Goal: Task Accomplishment & Management: Complete application form

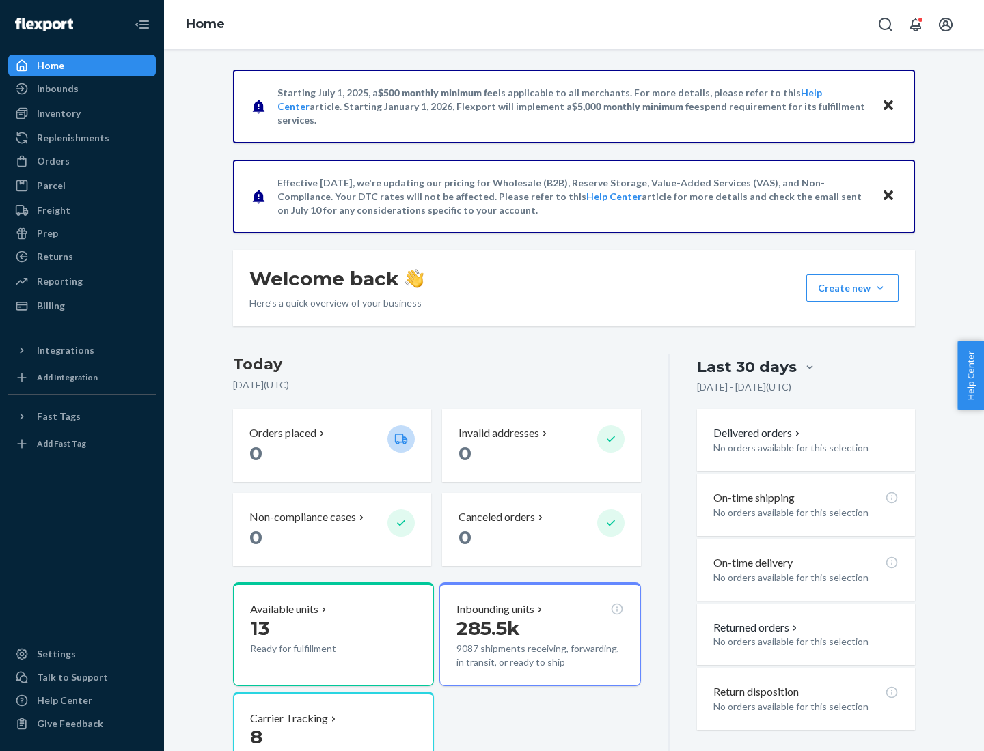
click at [880, 288] on button "Create new Create new inbound Create new order Create new product" at bounding box center [852, 288] width 92 height 27
click at [82, 89] on div "Inbounds" at bounding box center [82, 88] width 145 height 19
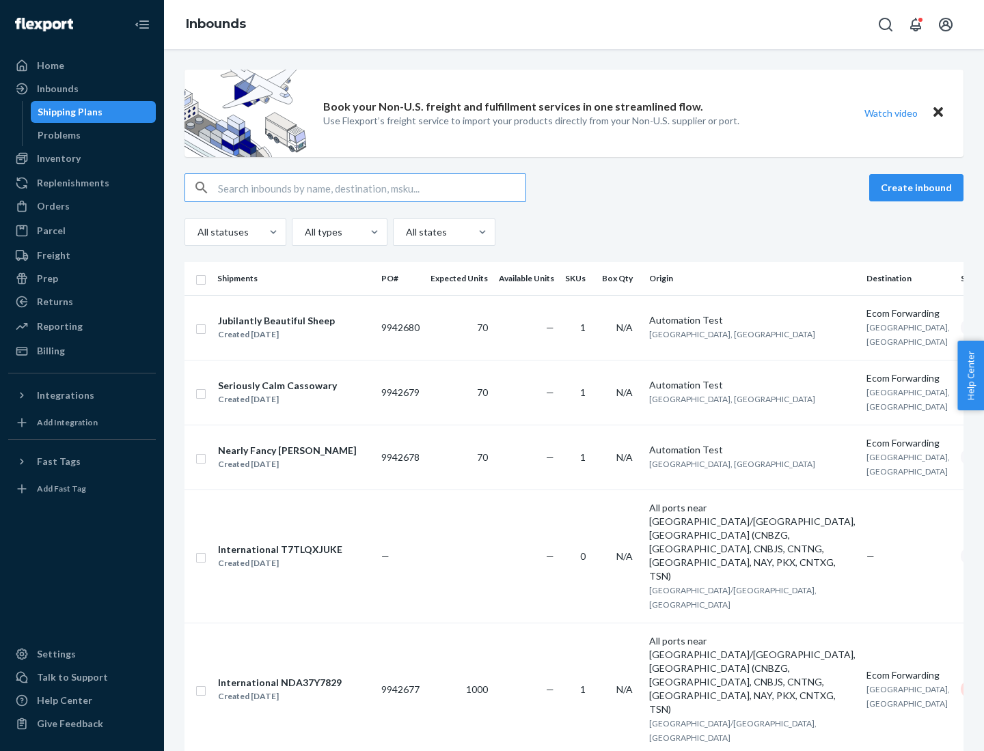
click at [918, 188] on button "Create inbound" at bounding box center [916, 187] width 94 height 27
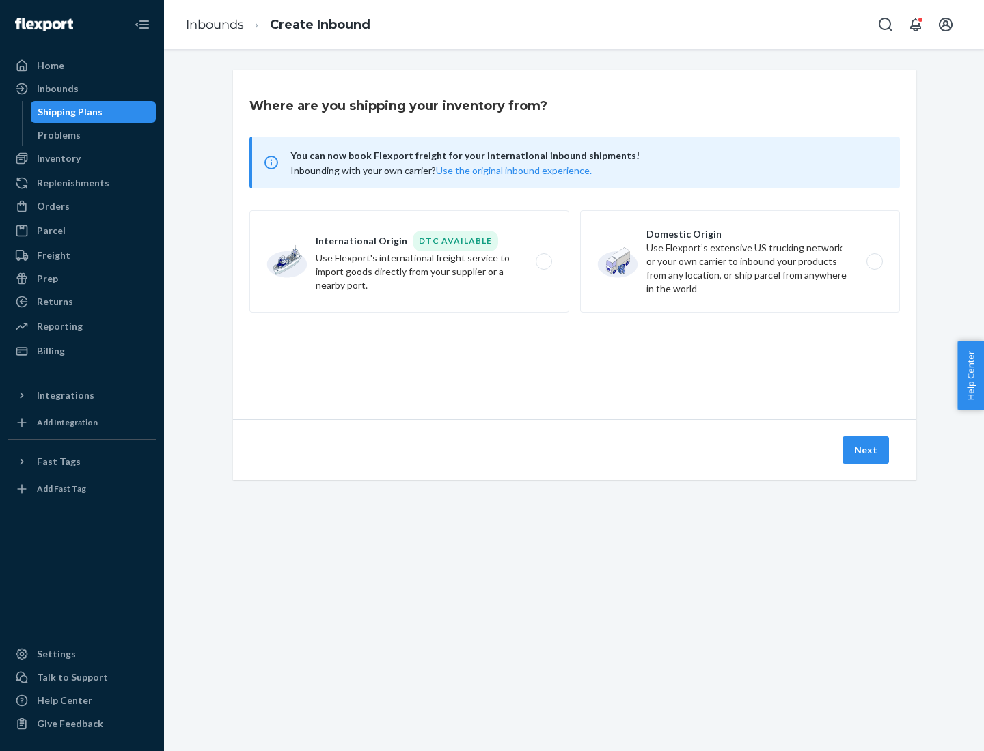
click at [740, 262] on label "Domestic Origin Use Flexport’s extensive US trucking network or your own carrie…" at bounding box center [740, 261] width 320 height 102
click at [874, 262] on input "Domestic Origin Use Flexport’s extensive US trucking network or your own carrie…" at bounding box center [878, 262] width 9 height 9
radio input "true"
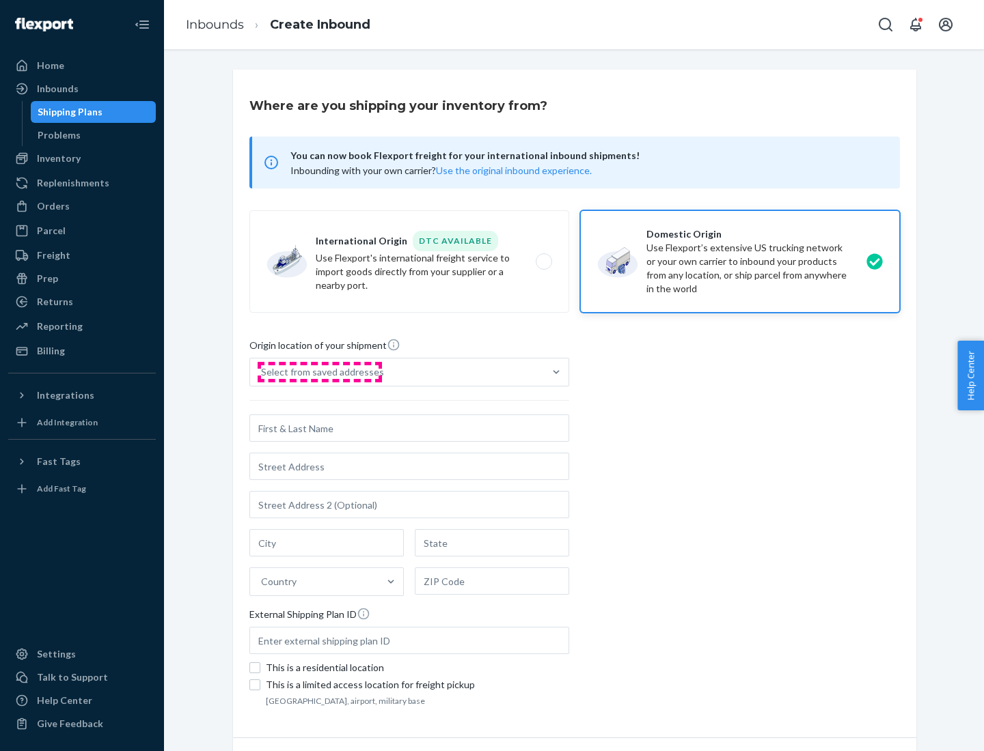
click at [319, 372] on div "Select from saved addresses" at bounding box center [322, 372] width 123 height 14
click at [262, 372] on input "Select from saved addresses" at bounding box center [261, 372] width 1 height 14
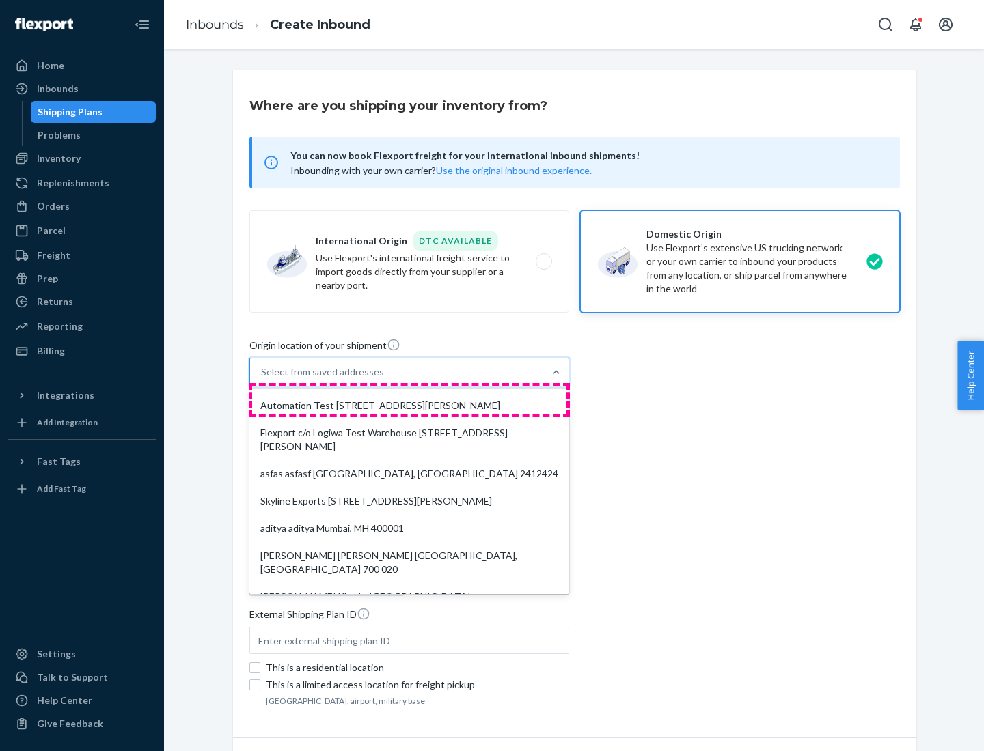
scroll to position [5, 0]
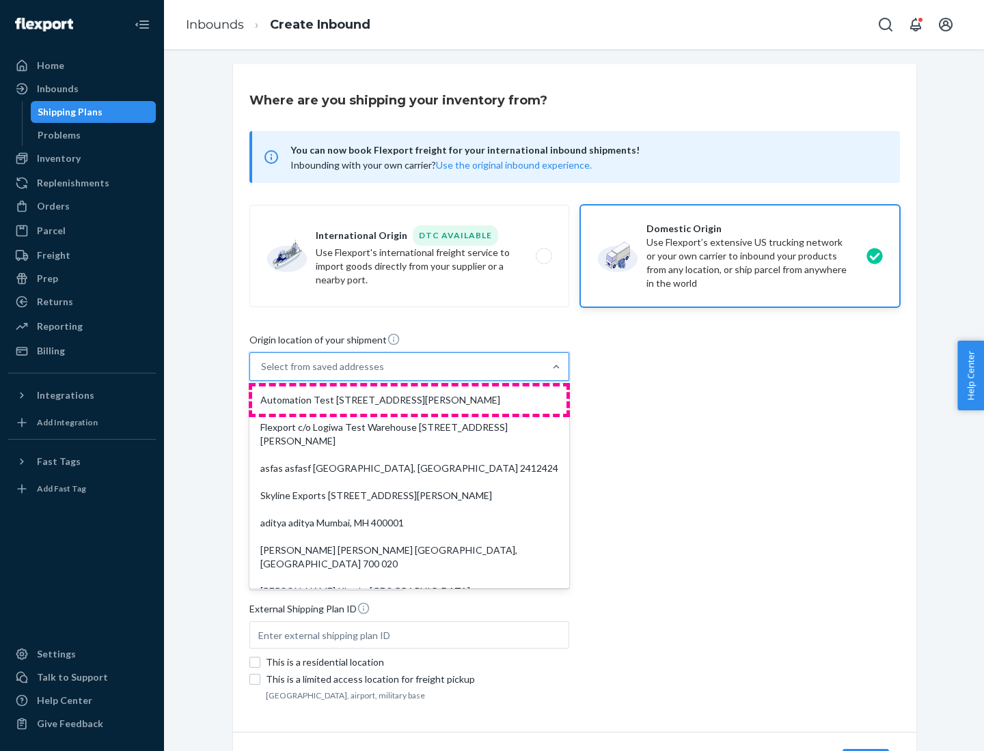
click at [409, 400] on div "Automation Test [STREET_ADDRESS][PERSON_NAME]" at bounding box center [409, 400] width 314 height 27
click at [262, 374] on input "option Automation Test [STREET_ADDRESS][PERSON_NAME]. 9 results available. Use …" at bounding box center [261, 367] width 1 height 14
type input "Automation Test"
type input "9th Floor"
type input "[GEOGRAPHIC_DATA]"
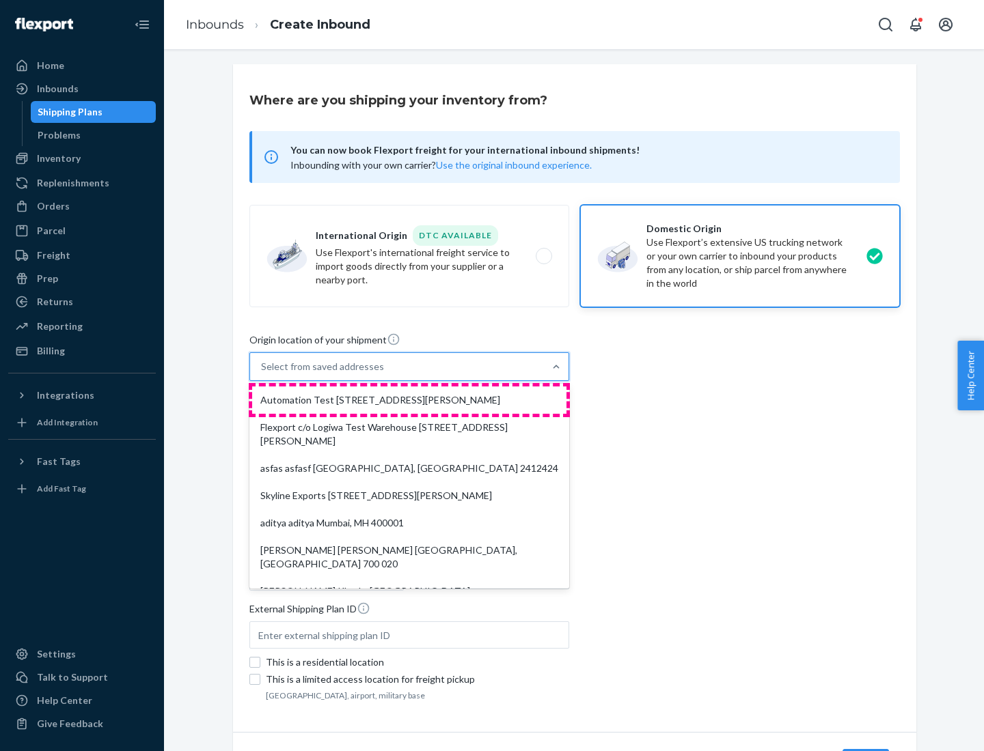
type input "CA"
type input "94104"
type input "[STREET_ADDRESS][PERSON_NAME]"
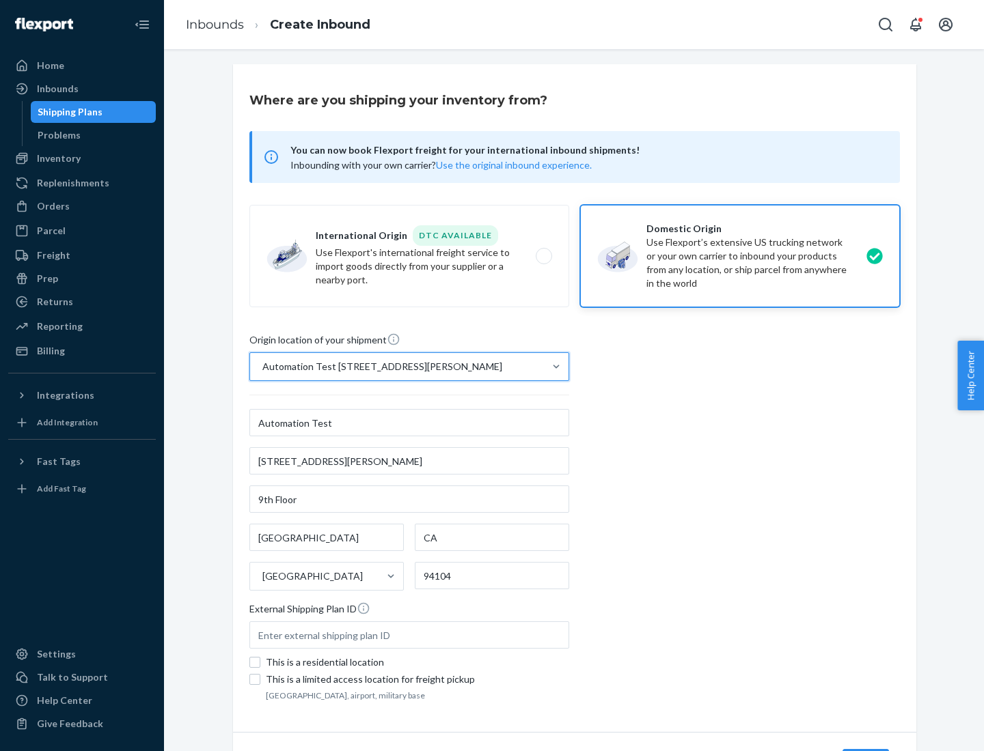
scroll to position [80, 0]
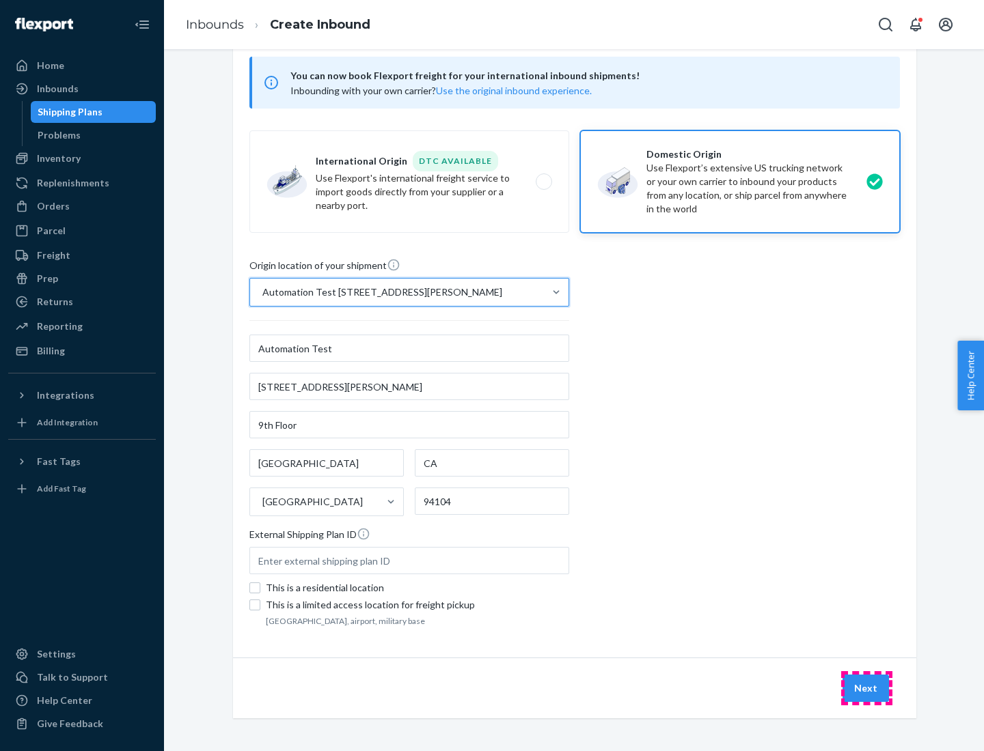
click at [866, 689] on button "Next" at bounding box center [865, 688] width 46 height 27
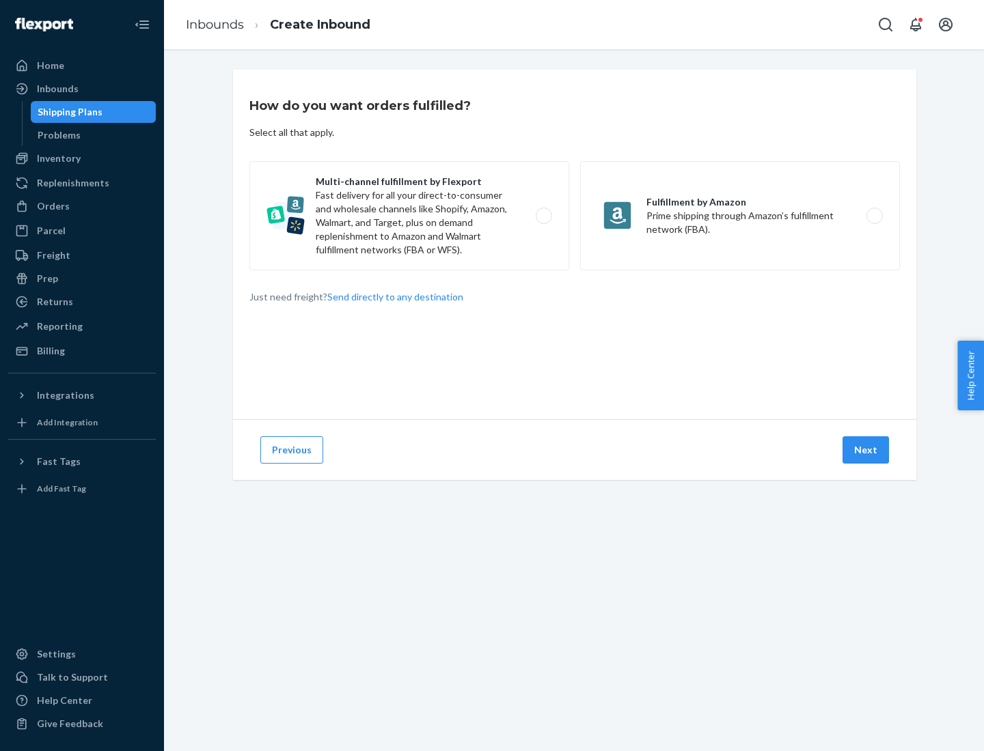
click at [409, 216] on label "Multi-channel fulfillment by Flexport Fast delivery for all your direct-to-cons…" at bounding box center [409, 215] width 320 height 109
click at [543, 216] on input "Multi-channel fulfillment by Flexport Fast delivery for all your direct-to-cons…" at bounding box center [547, 216] width 9 height 9
radio input "true"
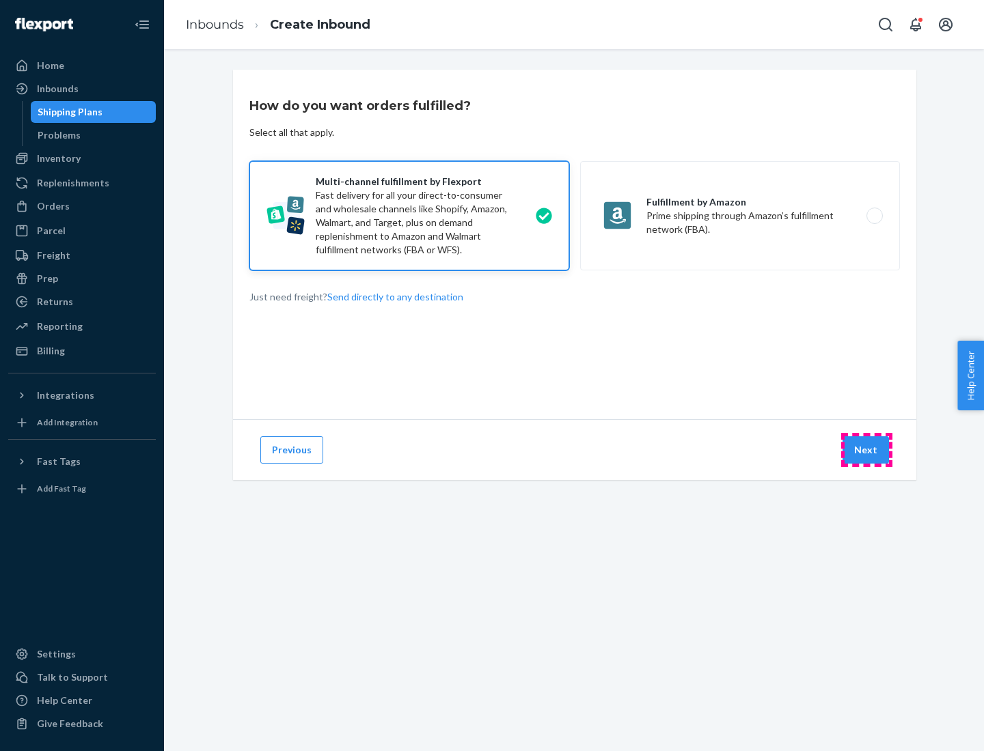
click at [866, 450] on button "Next" at bounding box center [865, 449] width 46 height 27
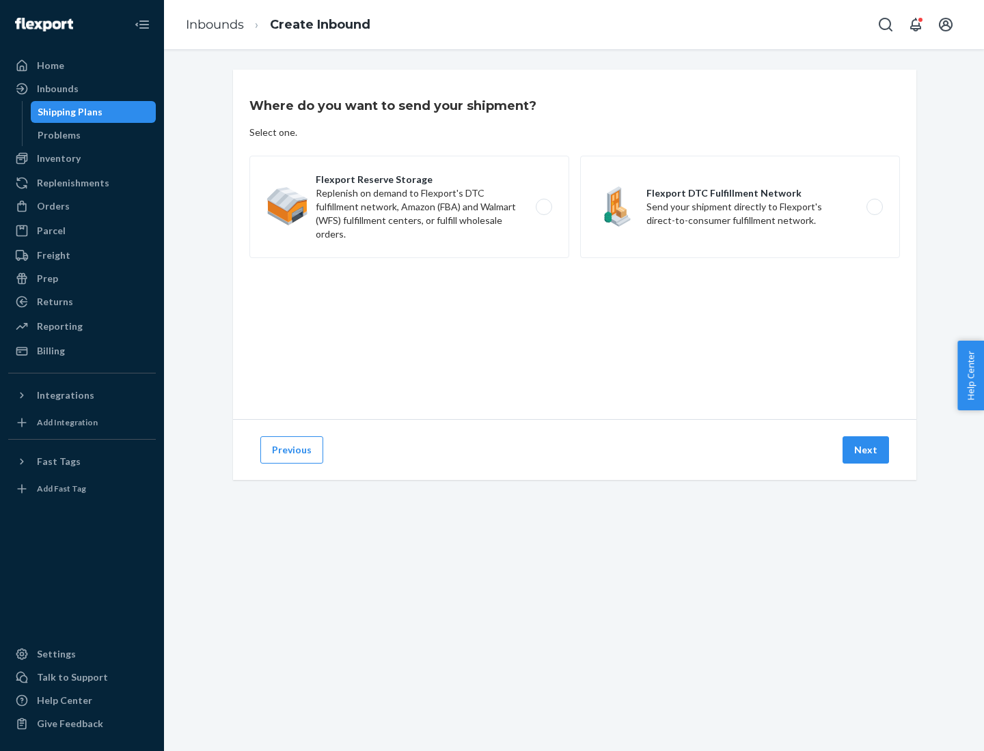
click at [740, 207] on label "Flexport DTC Fulfillment Network Send your shipment directly to Flexport's dire…" at bounding box center [740, 207] width 320 height 102
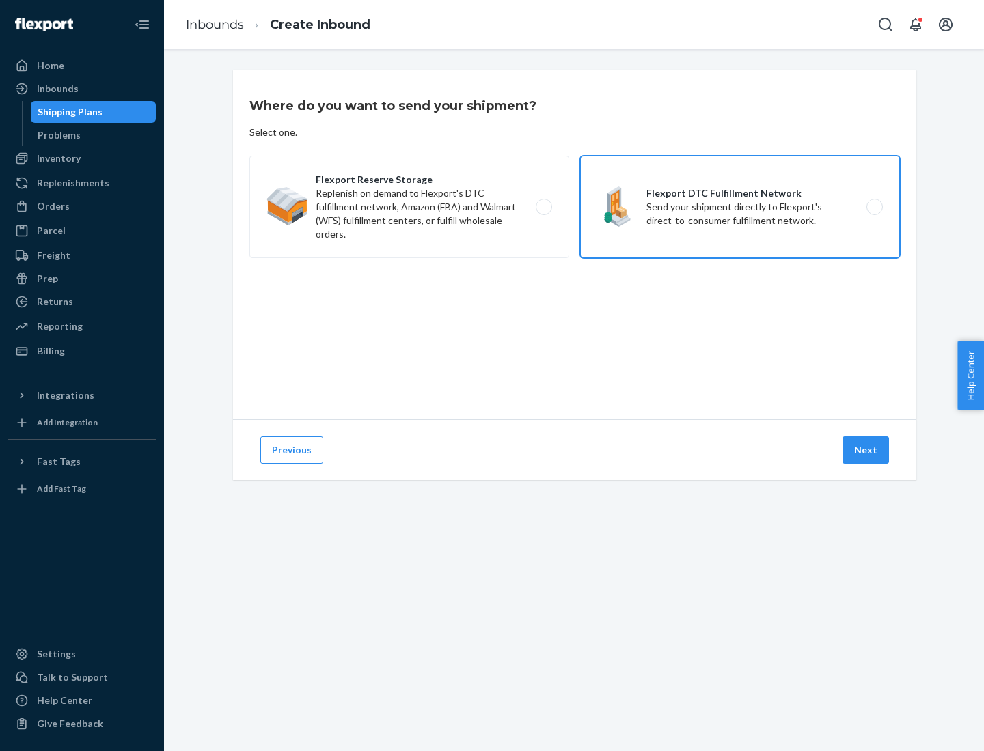
click at [874, 207] on input "Flexport DTC Fulfillment Network Send your shipment directly to Flexport's dire…" at bounding box center [878, 207] width 9 height 9
radio input "true"
click at [866, 450] on button "Next" at bounding box center [865, 449] width 46 height 27
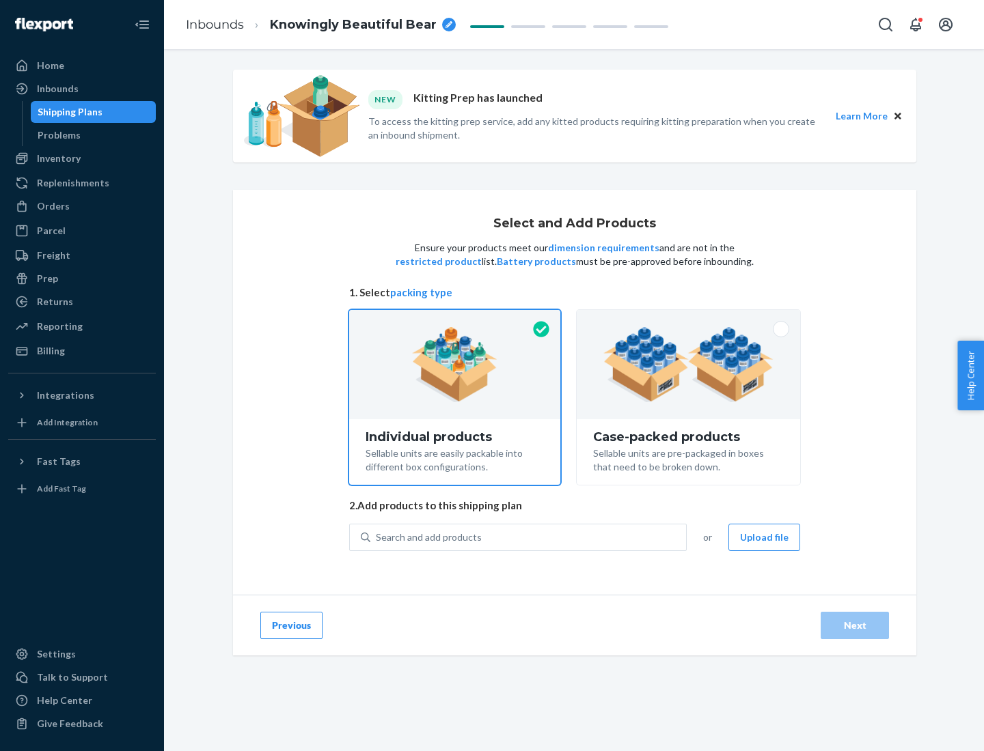
click at [689, 365] on img at bounding box center [688, 364] width 170 height 75
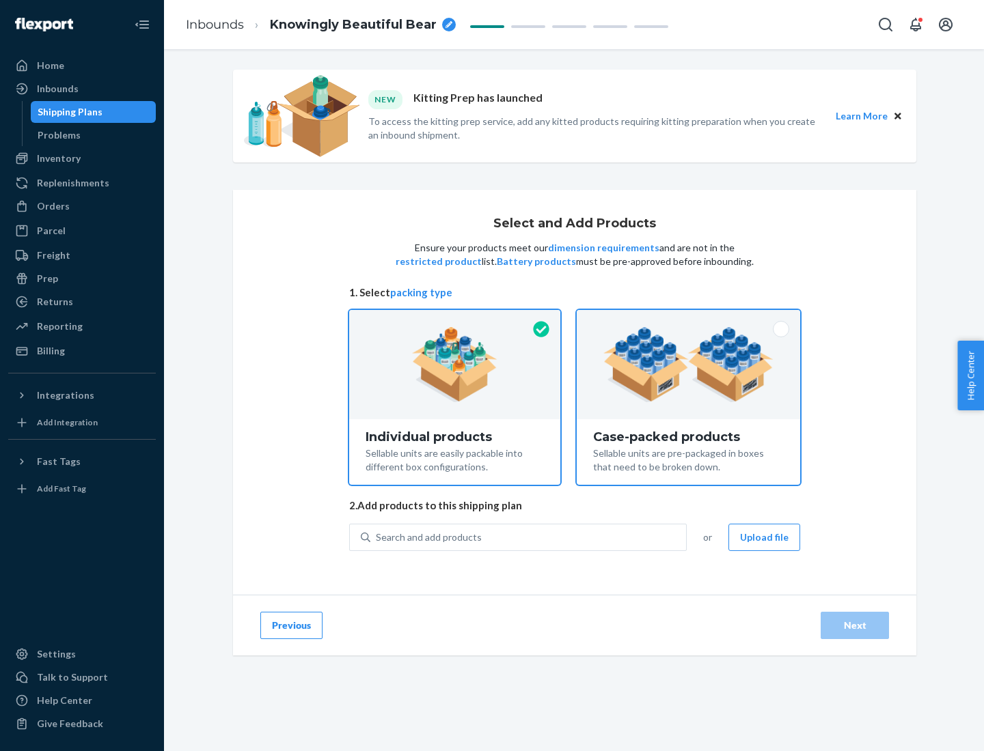
click at [689, 319] on input "Case-packed products Sellable units are pre-packaged in boxes that need to be b…" at bounding box center [688, 314] width 9 height 9
radio input "true"
radio input "false"
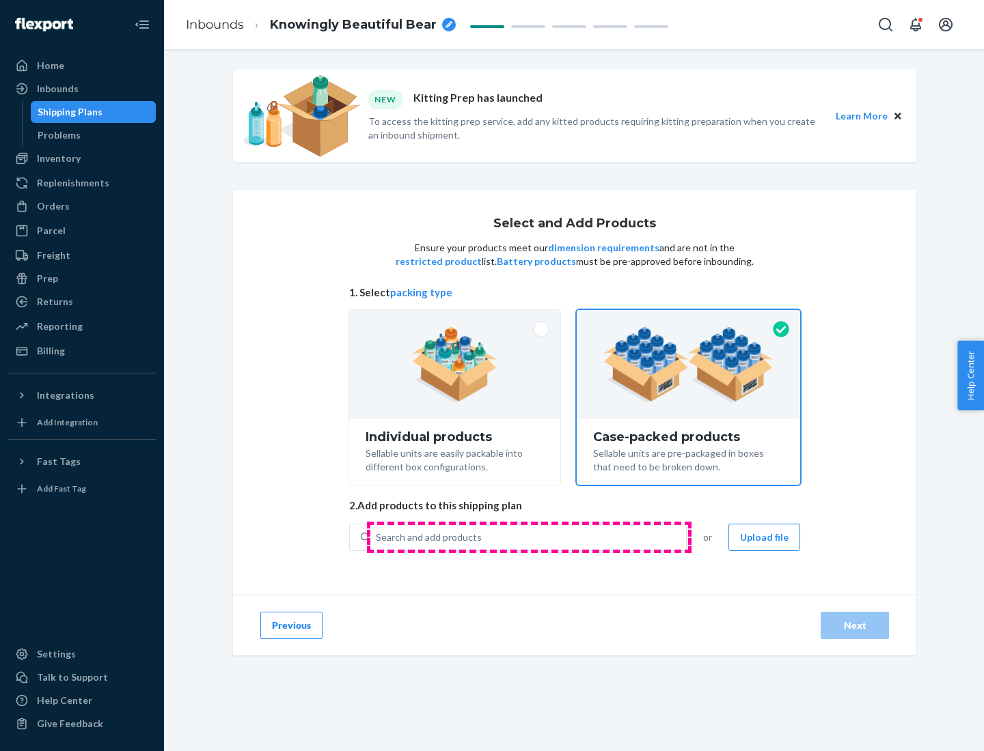
click at [529, 537] on div "Search and add products" at bounding box center [528, 537] width 316 height 25
click at [377, 537] on input "Search and add products" at bounding box center [376, 538] width 1 height 14
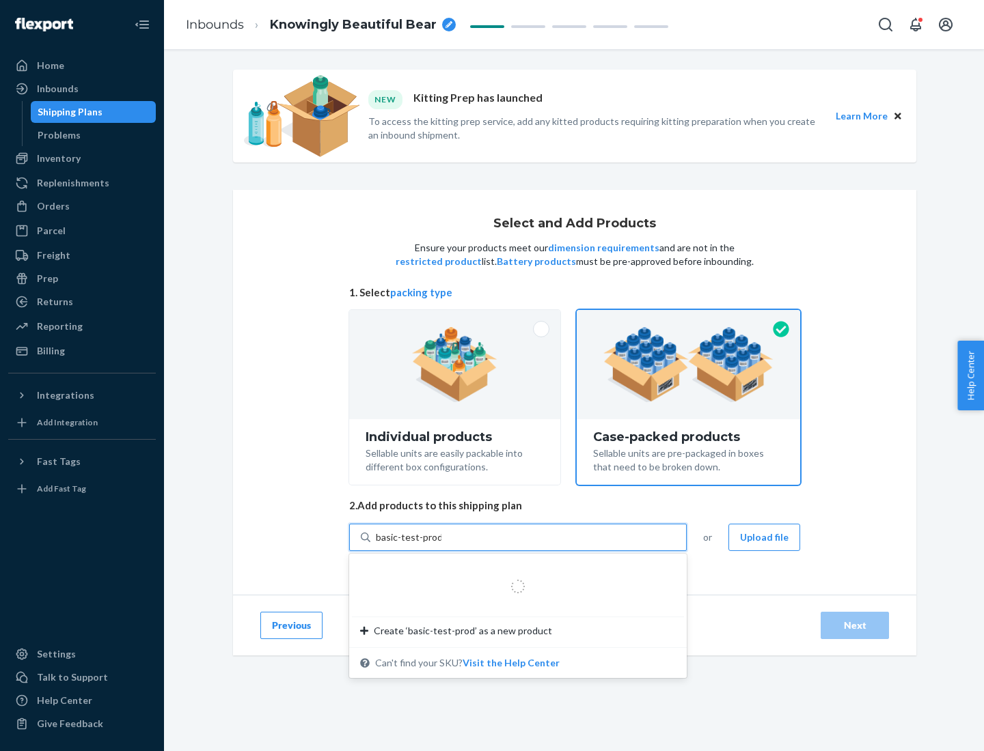
type input "basic-test-product-1"
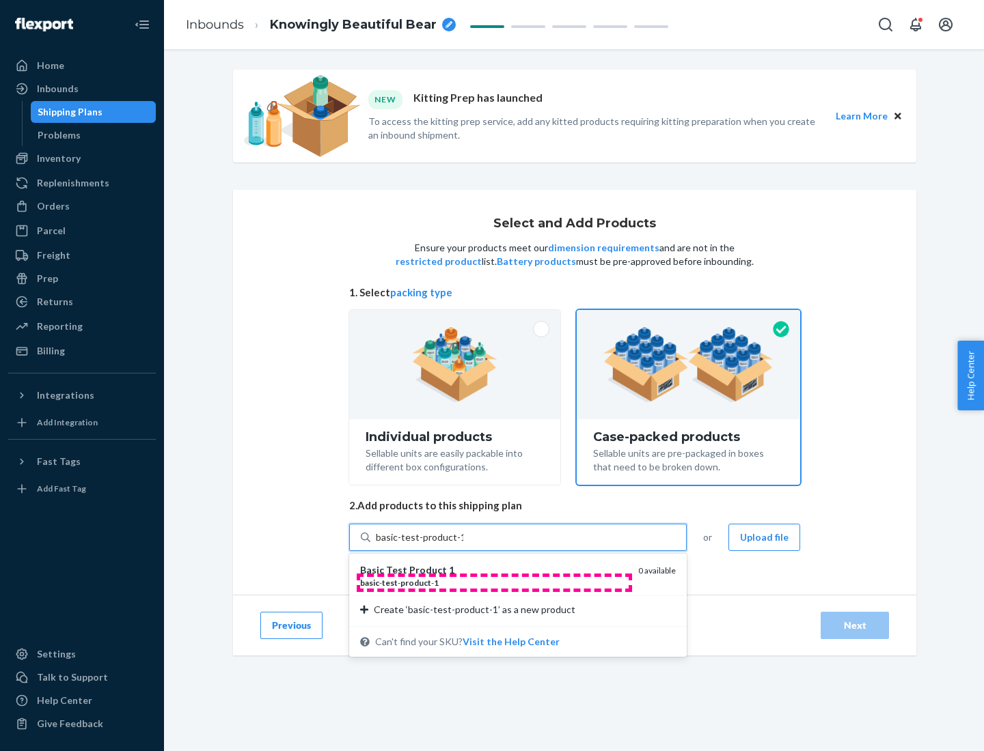
click at [494, 583] on div "basic - test - product - 1" at bounding box center [493, 583] width 267 height 12
click at [463, 544] on input "basic-test-product-1" at bounding box center [419, 538] width 87 height 14
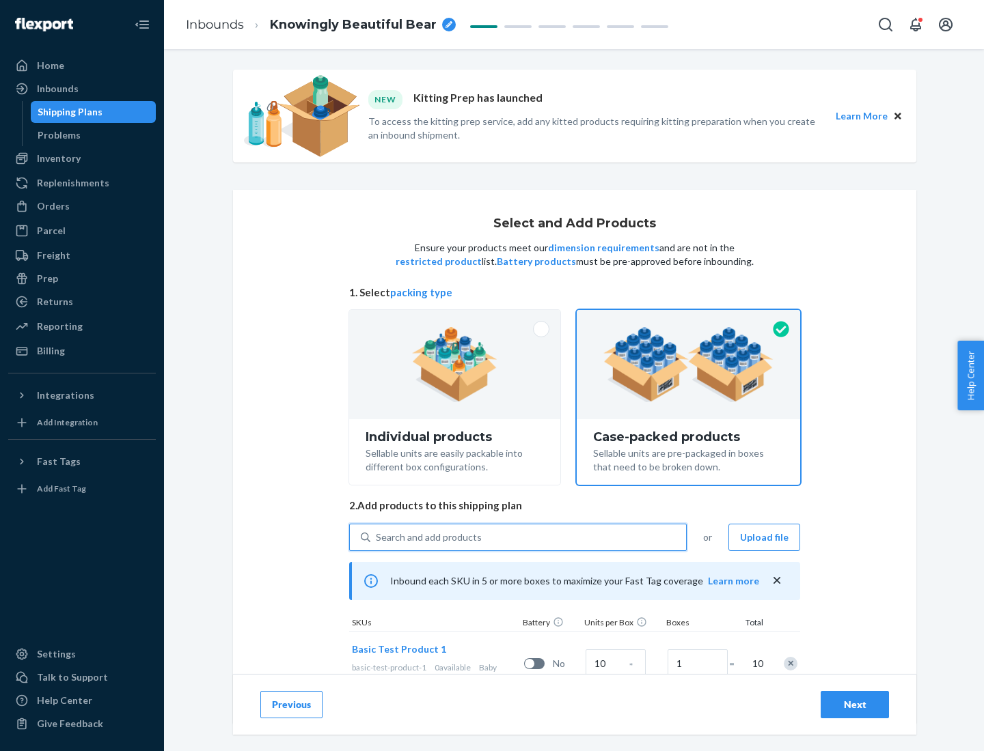
scroll to position [49, 0]
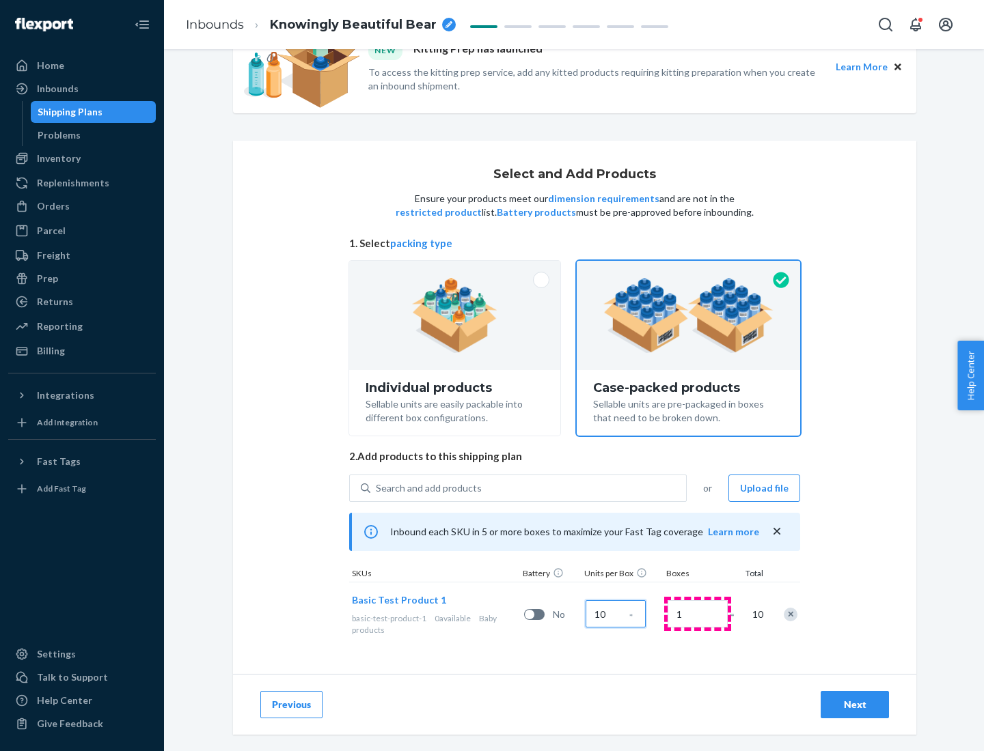
type input "10"
type input "7"
click at [854, 705] on div "Next" at bounding box center [854, 705] width 45 height 14
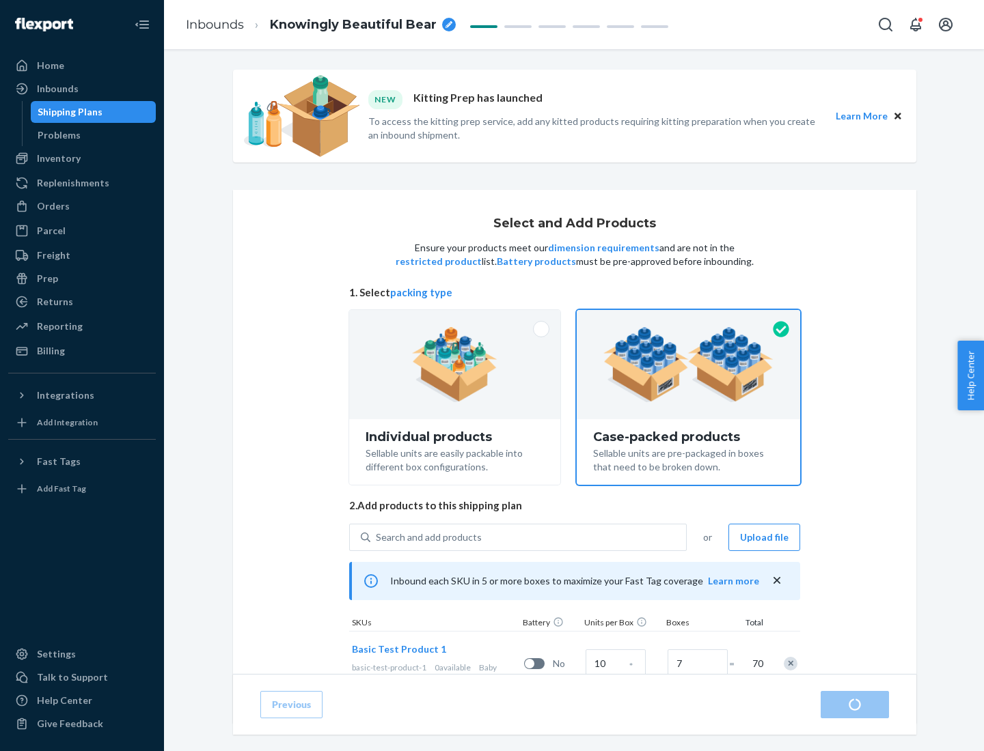
radio input "true"
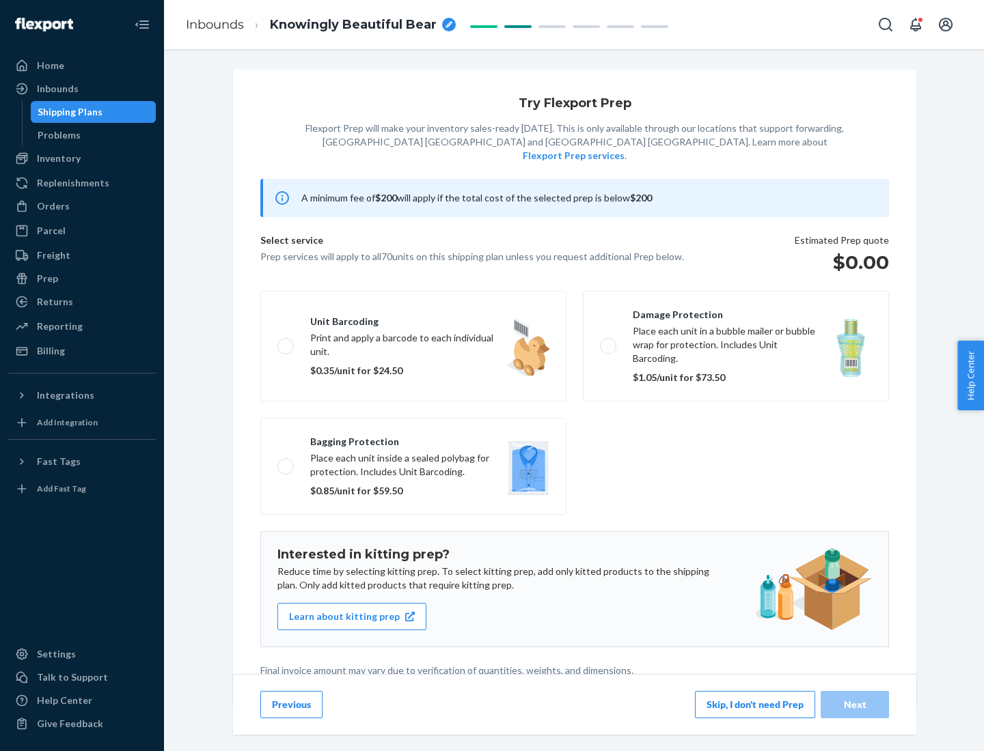
scroll to position [3, 0]
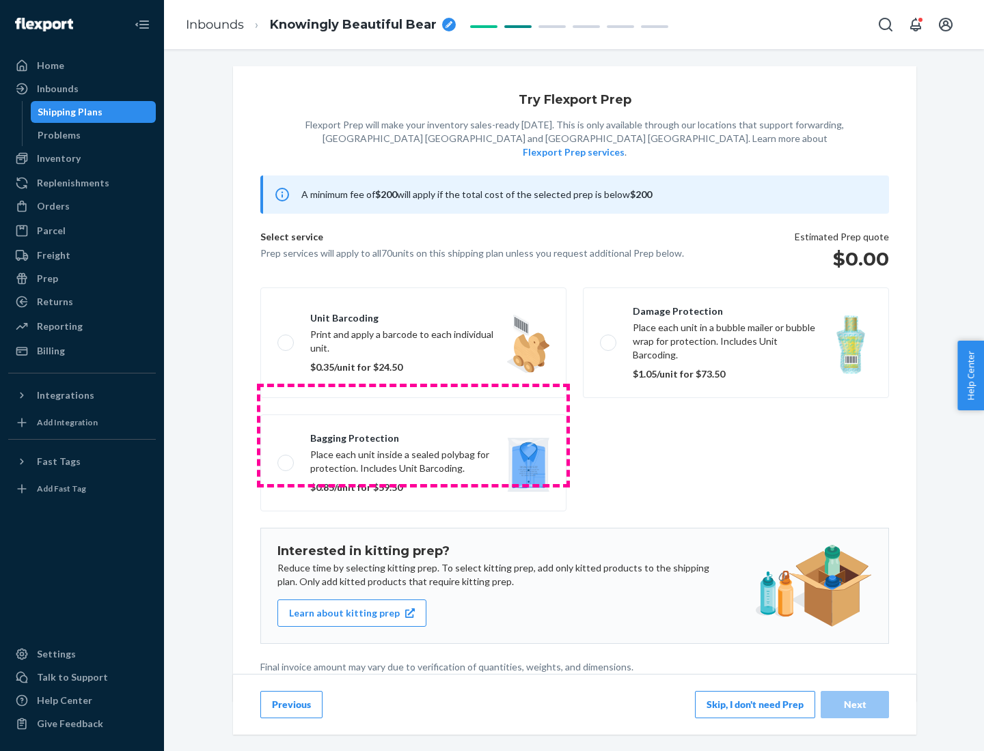
click at [413, 435] on label "Bagging protection Place each unit inside a sealed polybag for protection. Incl…" at bounding box center [413, 463] width 306 height 97
click at [286, 458] on input "Bagging protection Place each unit inside a sealed polybag for protection. Incl…" at bounding box center [281, 462] width 9 height 9
checkbox input "true"
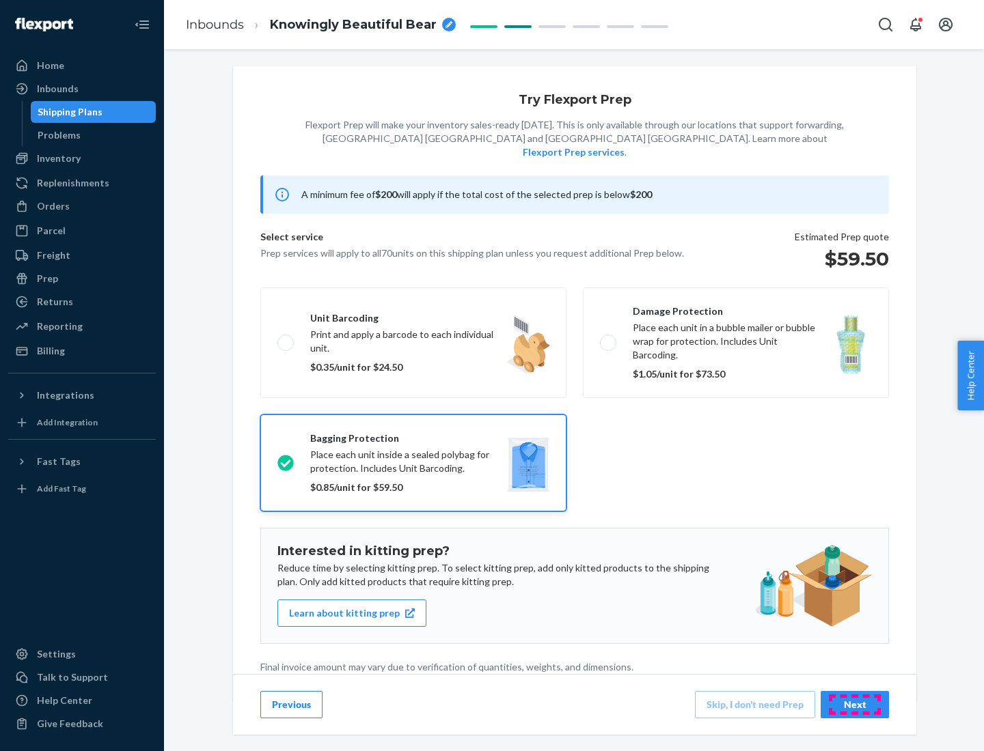
click at [854, 704] on div "Next" at bounding box center [854, 705] width 45 height 14
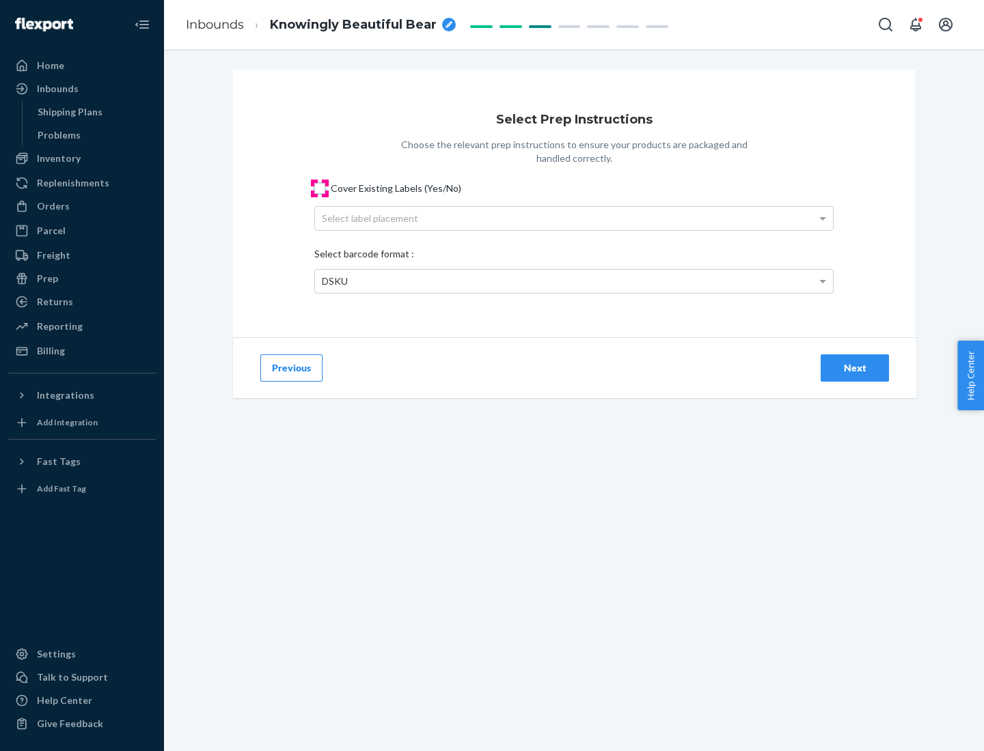
click at [320, 188] on input "Cover Existing Labels (Yes/No)" at bounding box center [319, 188] width 11 height 11
checkbox input "true"
click at [574, 218] on div "Select label placement" at bounding box center [574, 218] width 518 height 23
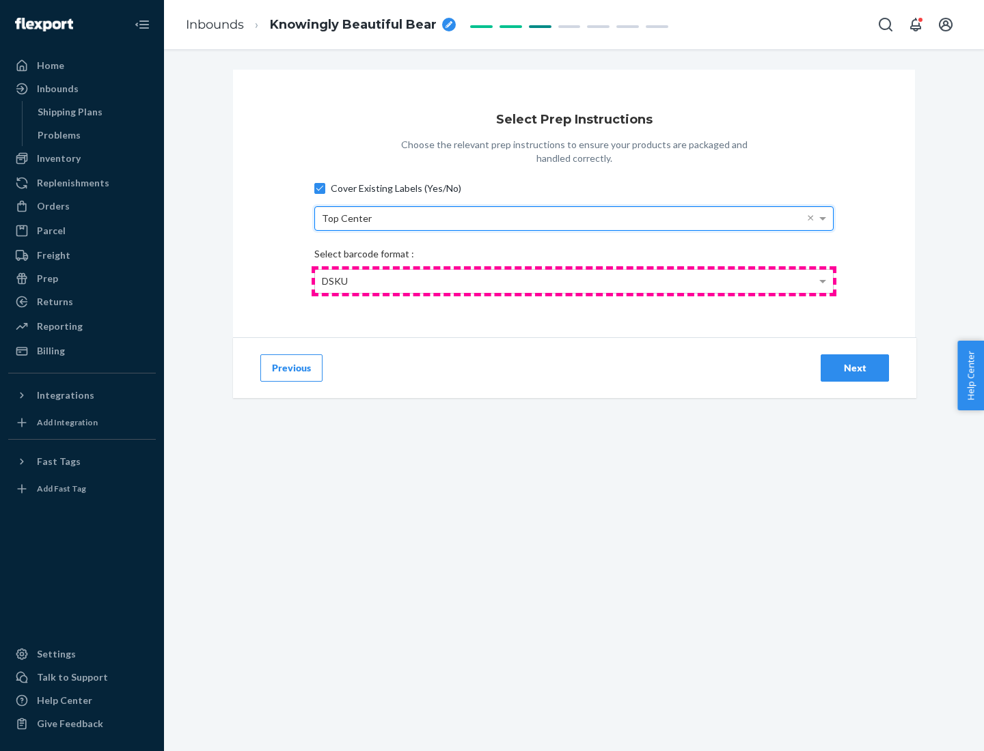
click at [574, 281] on div "DSKU" at bounding box center [574, 281] width 518 height 23
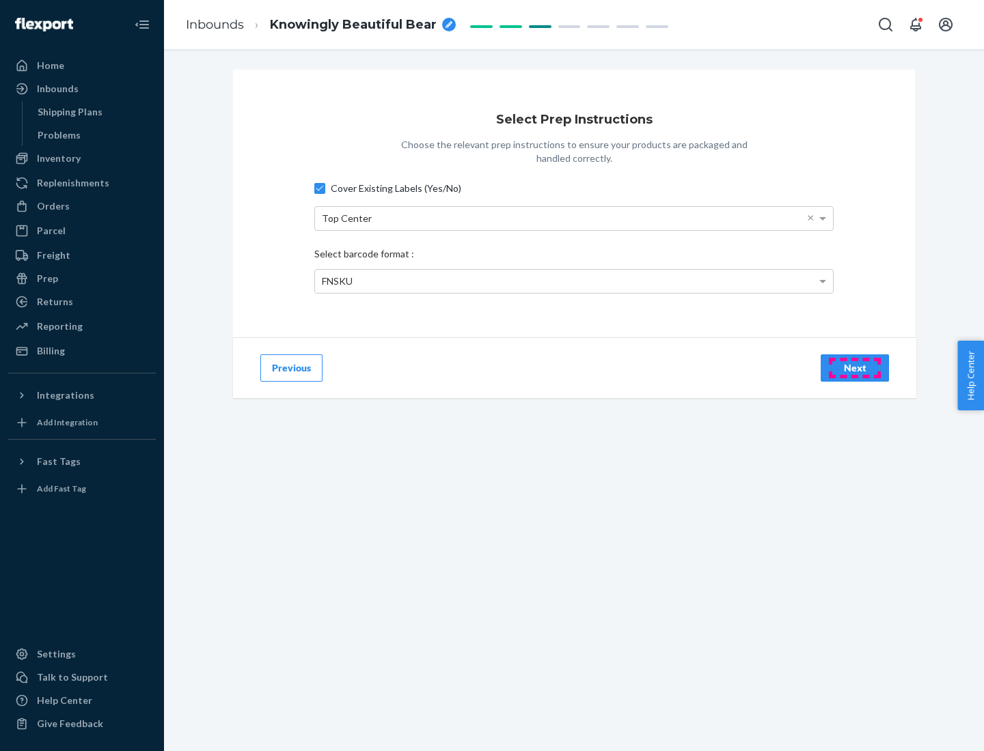
click at [854, 367] on div "Next" at bounding box center [854, 368] width 45 height 14
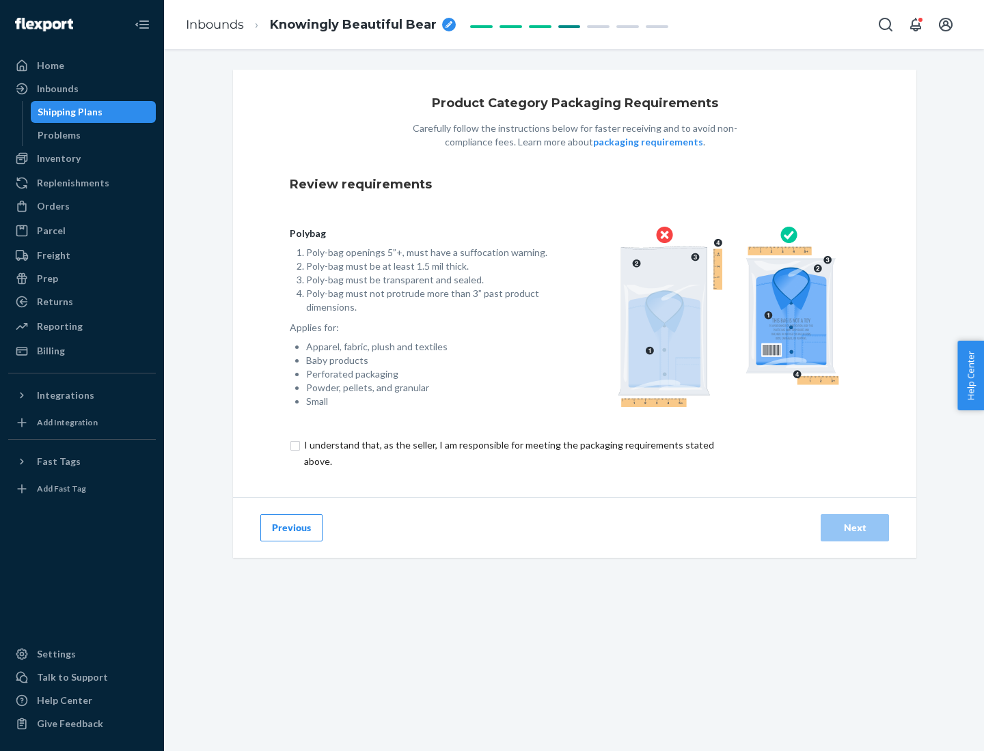
click at [507, 453] on input "checkbox" at bounding box center [517, 453] width 454 height 33
checkbox input "true"
click at [854, 527] on div "Next" at bounding box center [854, 528] width 45 height 14
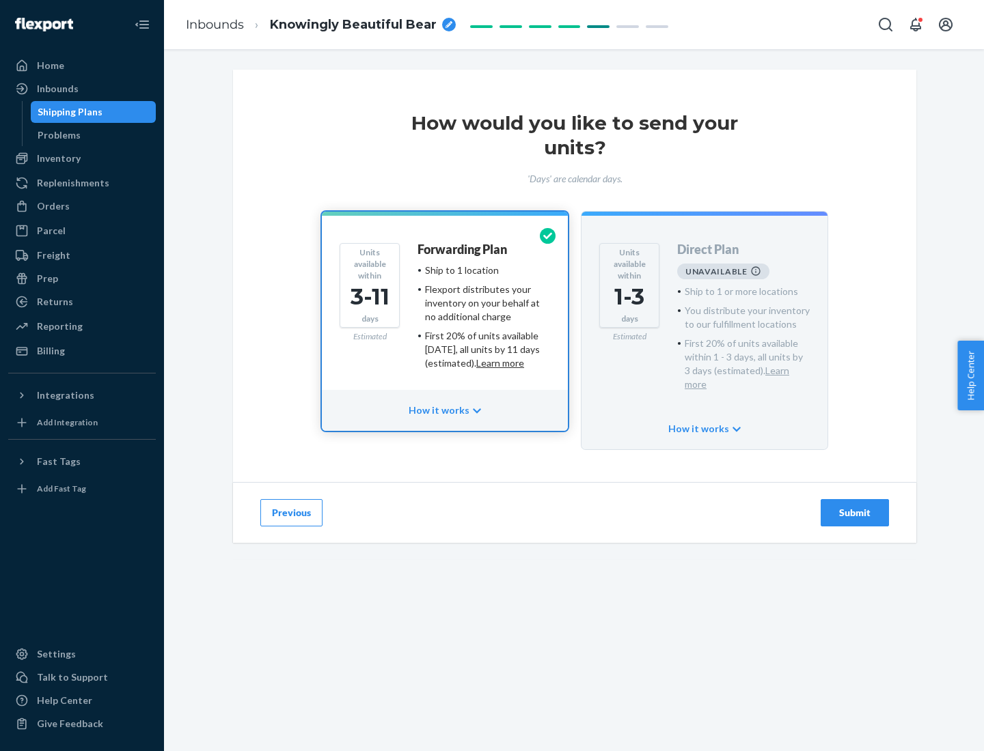
click at [463, 249] on h4 "Forwarding Plan" at bounding box center [461, 250] width 89 height 14
click at [854, 506] on div "Submit" at bounding box center [854, 513] width 45 height 14
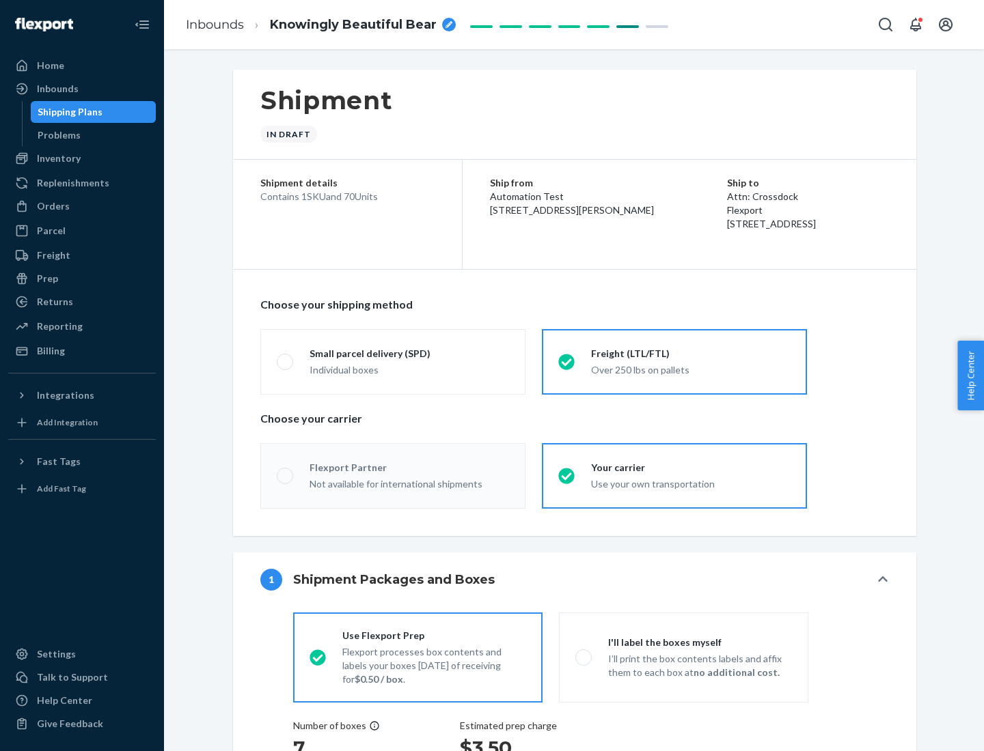
radio input "true"
radio input "false"
radio input "true"
radio input "false"
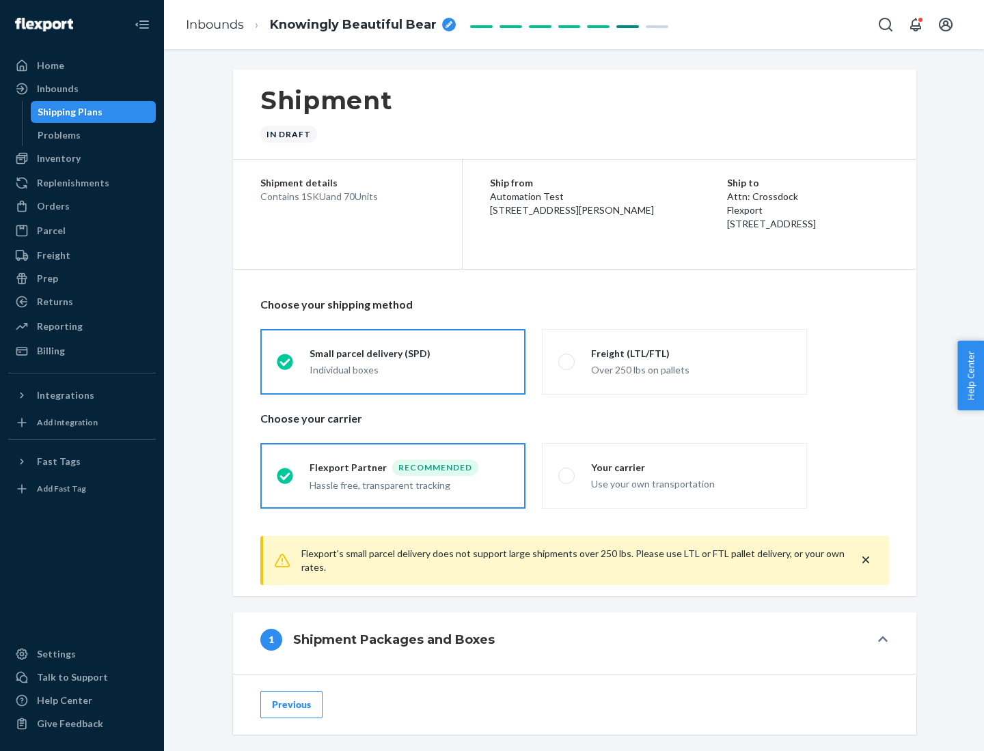
click at [674, 361] on div "Over 250 lbs on pallets" at bounding box center [690, 369] width 199 height 16
click at [567, 361] on input "Freight (LTL/FTL) Over 250 lbs on pallets" at bounding box center [562, 361] width 9 height 9
radio input "true"
radio input "false"
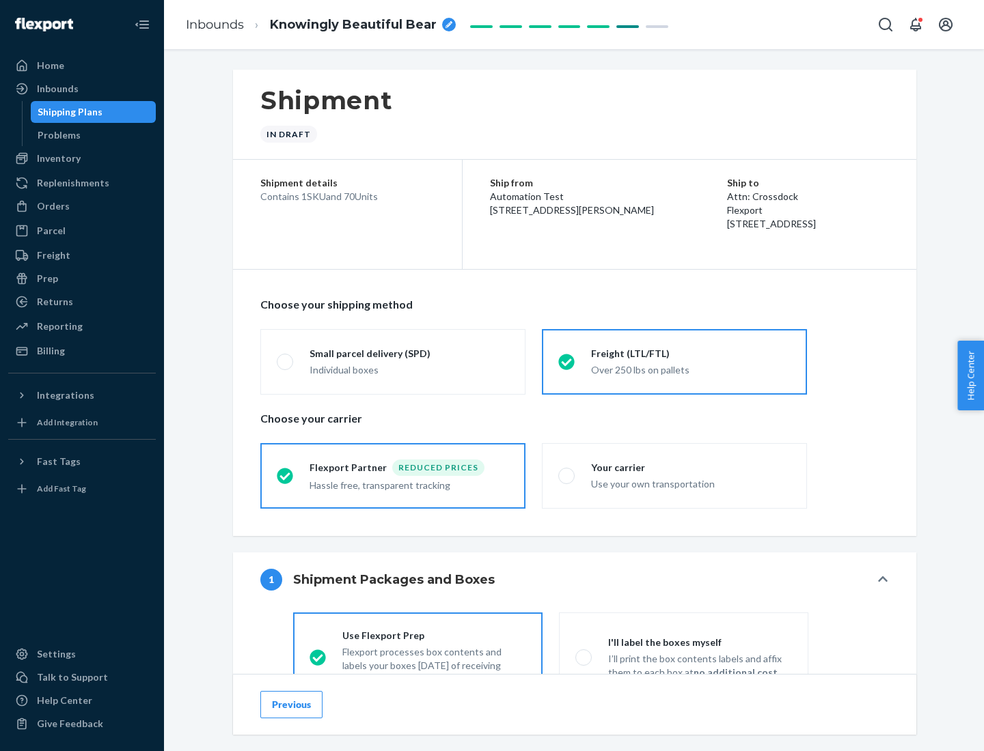
scroll to position [76, 0]
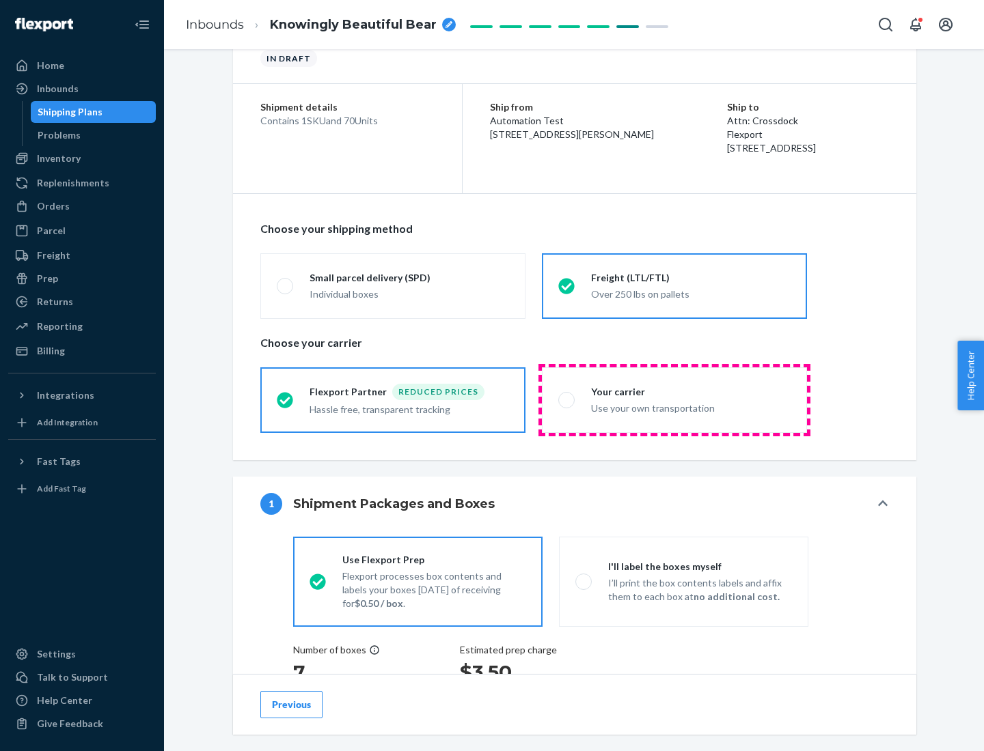
click at [674, 400] on div "Use your own transportation" at bounding box center [690, 407] width 199 height 16
click at [567, 400] on input "Your carrier Use your own transportation" at bounding box center [562, 399] width 9 height 9
radio input "true"
radio input "false"
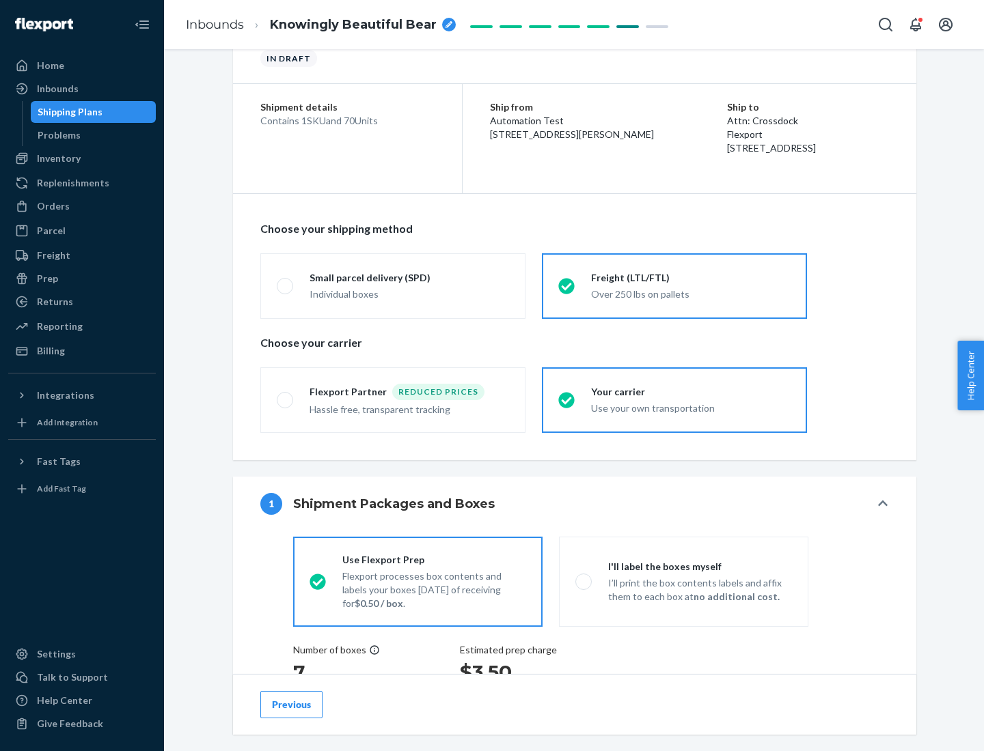
scroll to position [258, 0]
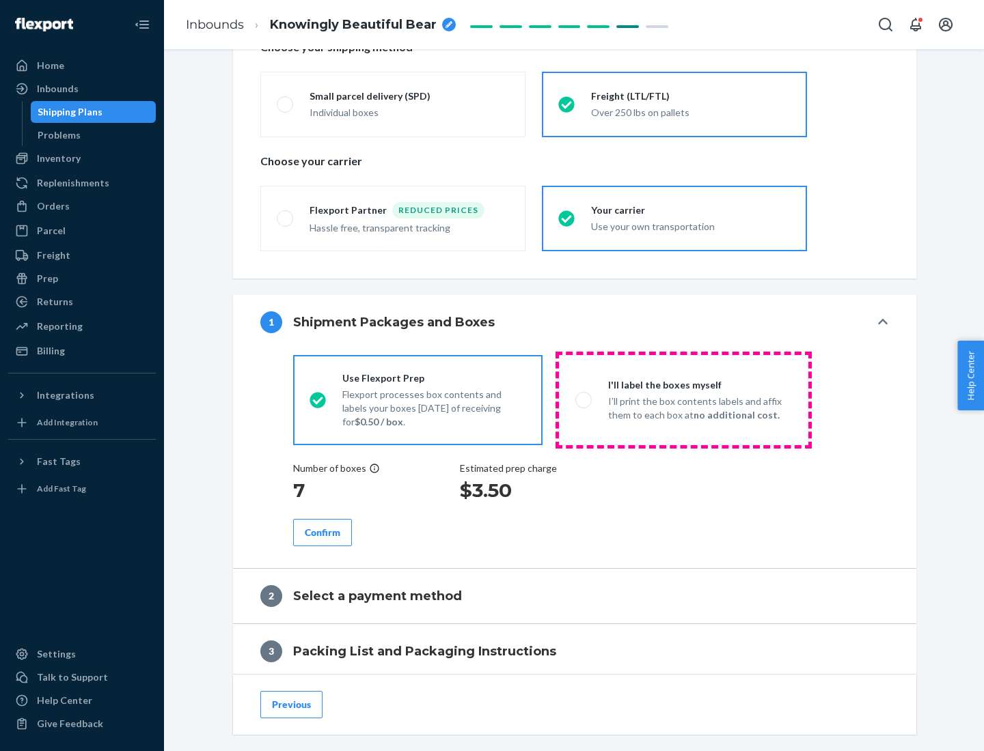
click at [683, 400] on p "I’ll print the box contents labels and affix them to each box at no additional …" at bounding box center [700, 408] width 184 height 27
click at [584, 400] on input "I'll label the boxes myself I’ll print the box contents labels and affix them t…" at bounding box center [579, 399] width 9 height 9
radio input "true"
radio input "false"
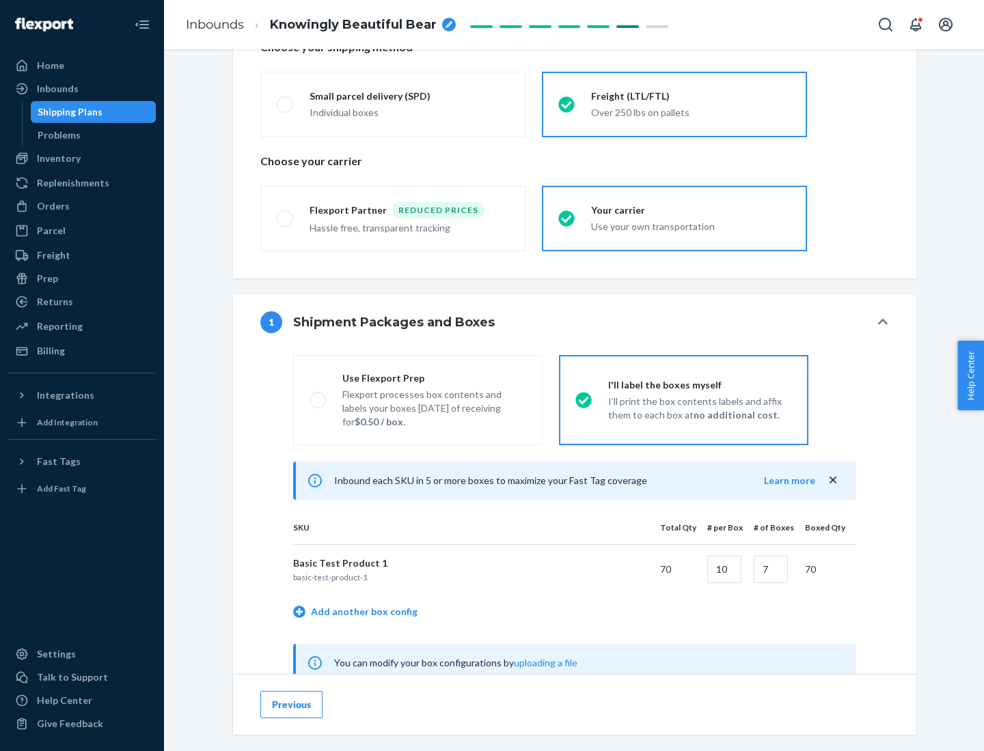
scroll to position [427, 0]
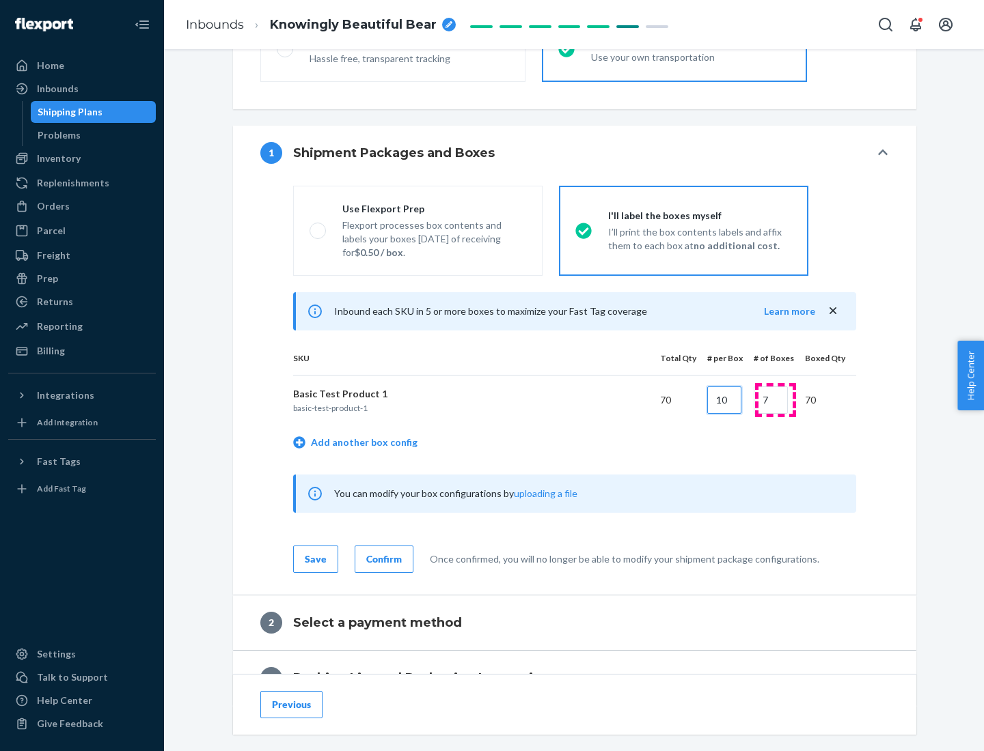
type input "10"
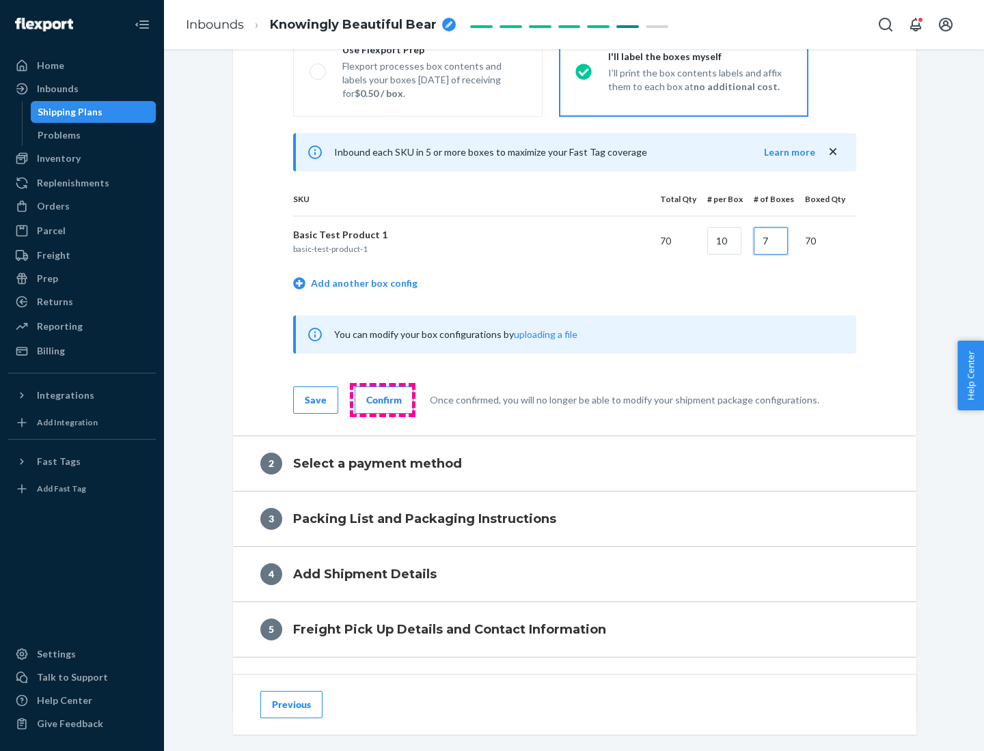
type input "7"
click at [382, 400] on div "Confirm" at bounding box center [384, 400] width 36 height 14
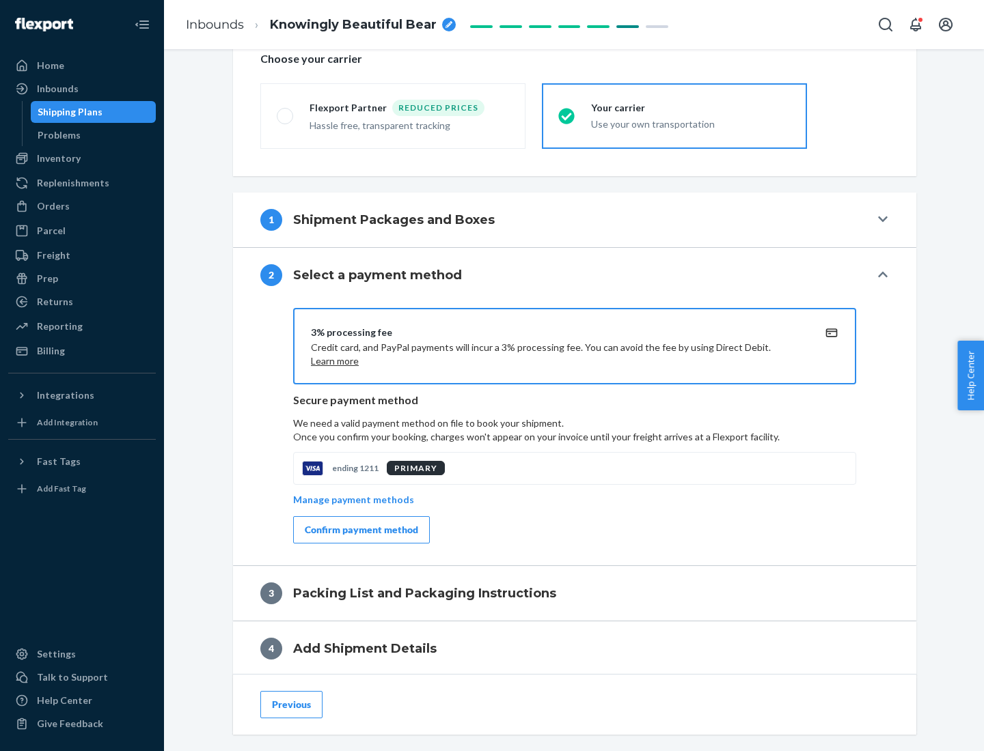
scroll to position [490, 0]
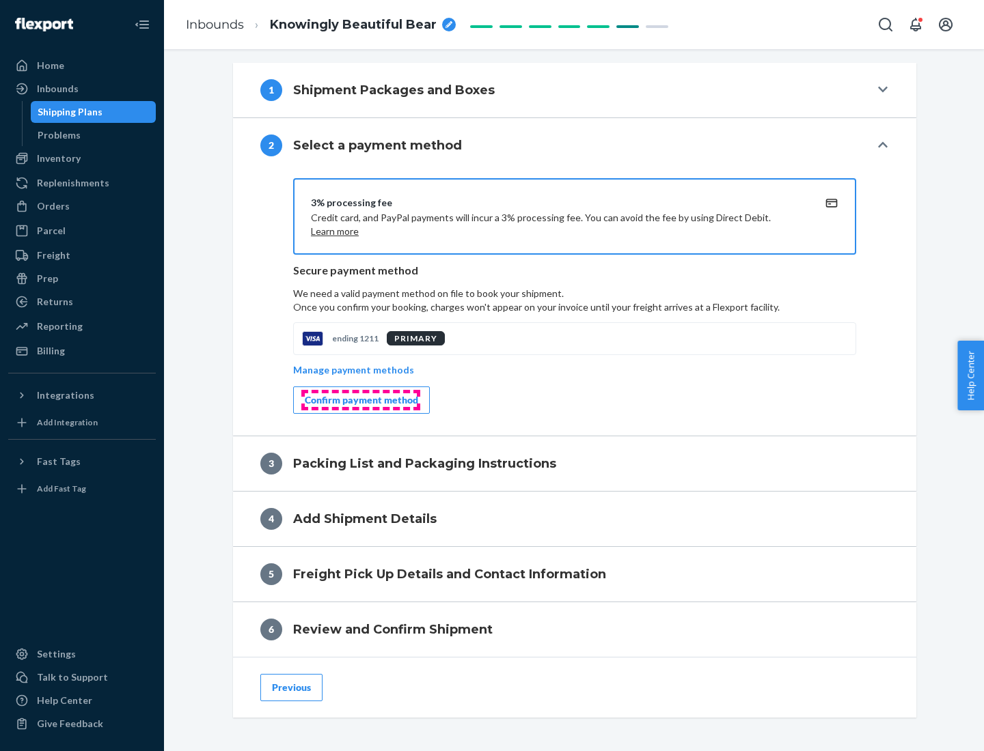
click at [360, 400] on div "Confirm payment method" at bounding box center [361, 400] width 113 height 14
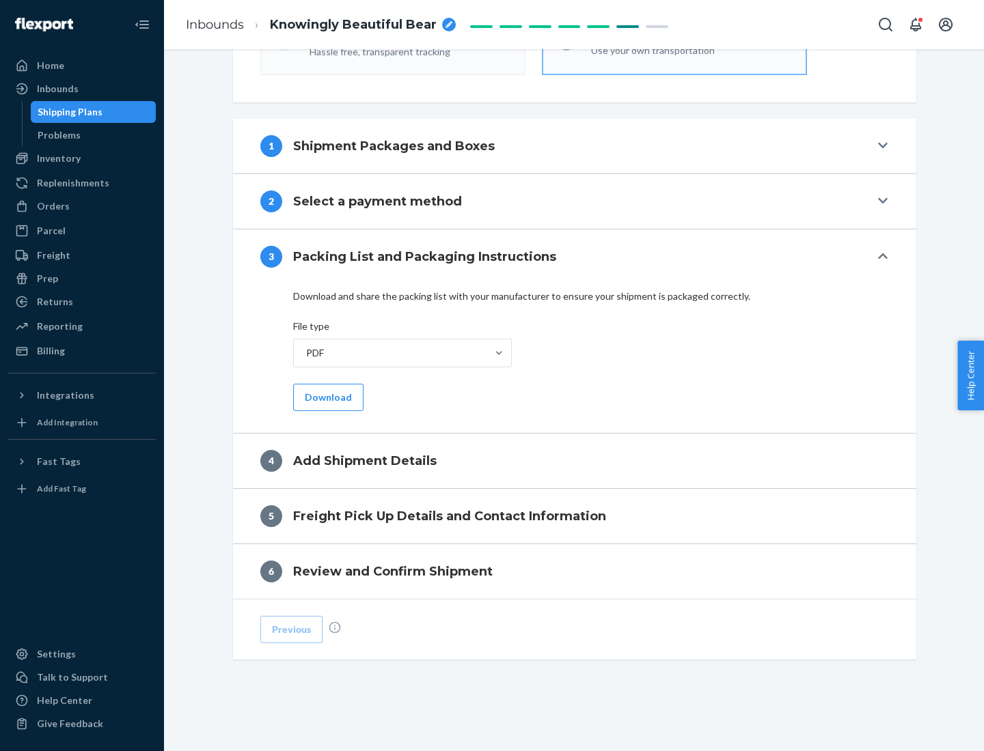
scroll to position [431, 0]
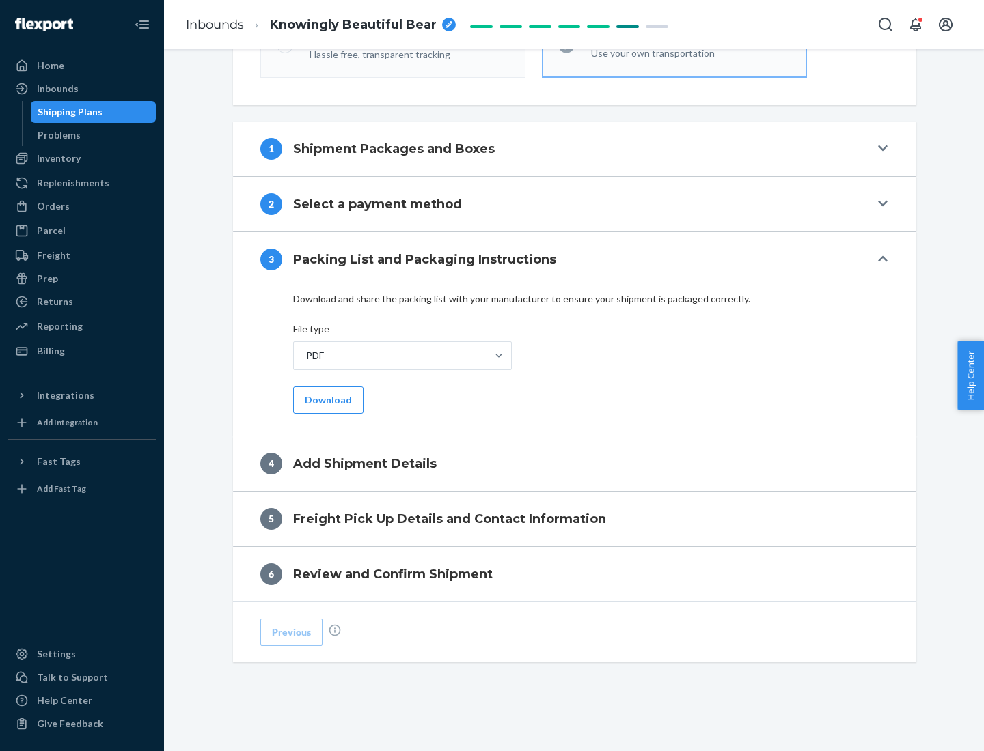
click at [326, 400] on button "Download" at bounding box center [328, 400] width 70 height 27
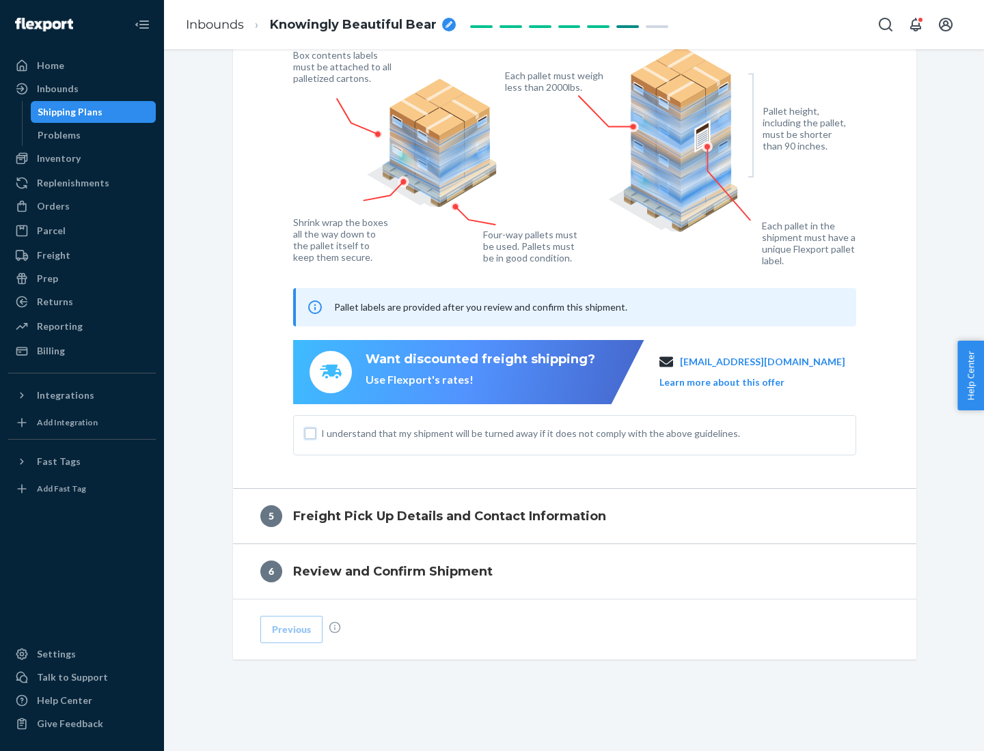
click at [310, 433] on input "I understand that my shipment will be turned away if it does not comply with th…" at bounding box center [310, 433] width 11 height 11
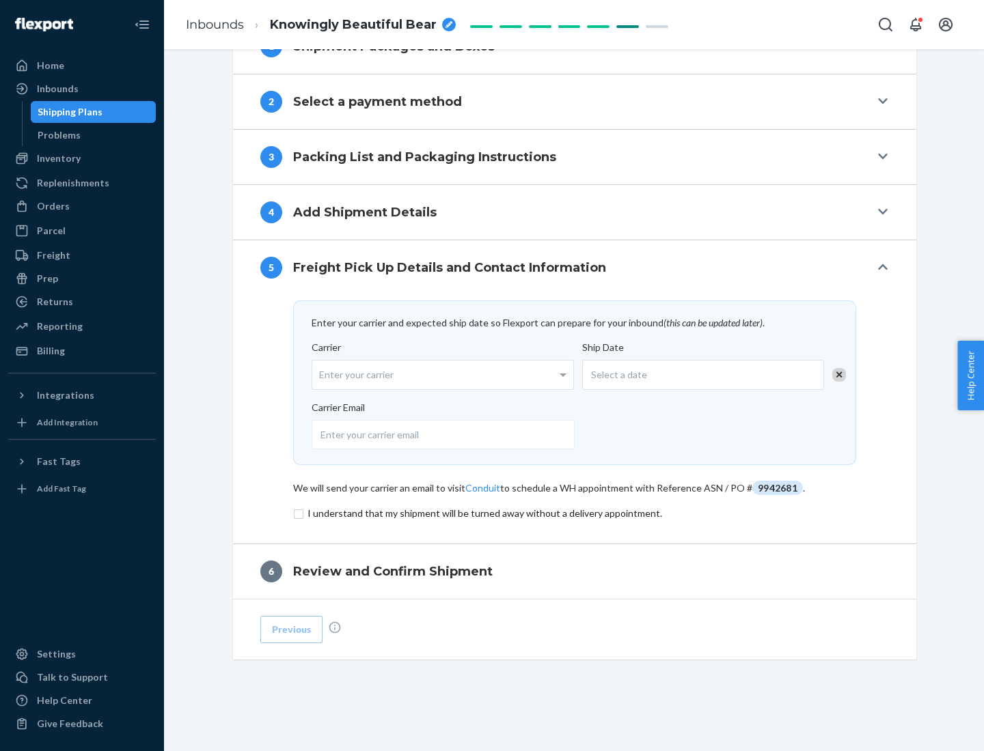
scroll to position [533, 0]
click at [574, 513] on input "checkbox" at bounding box center [574, 513] width 563 height 16
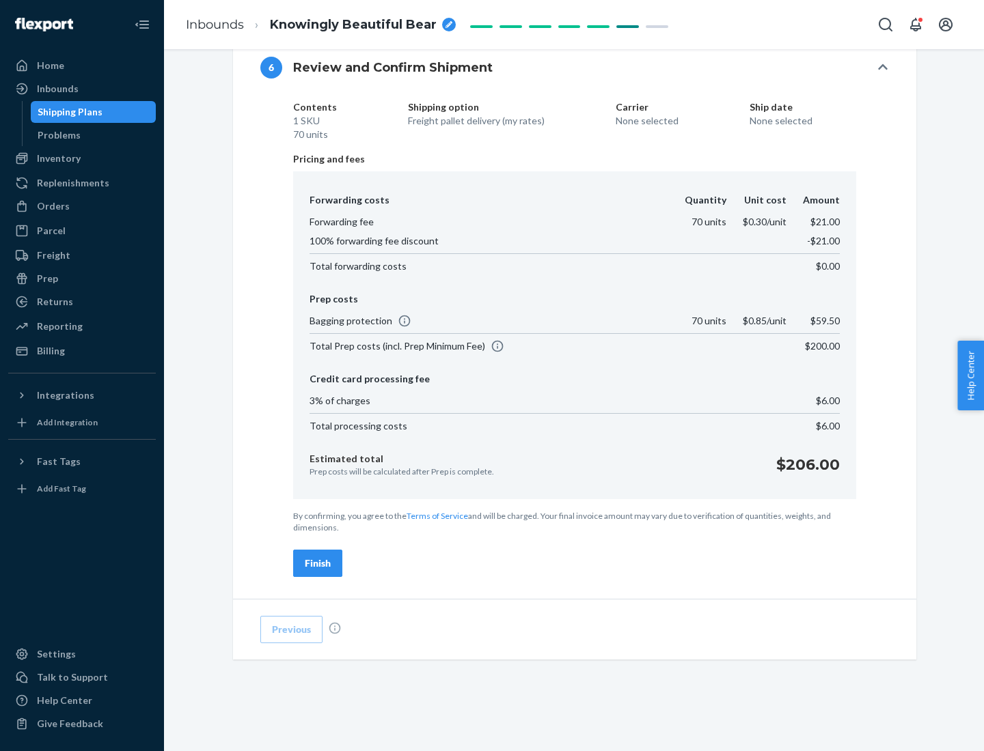
click at [318, 564] on div "Finish" at bounding box center [318, 564] width 26 height 14
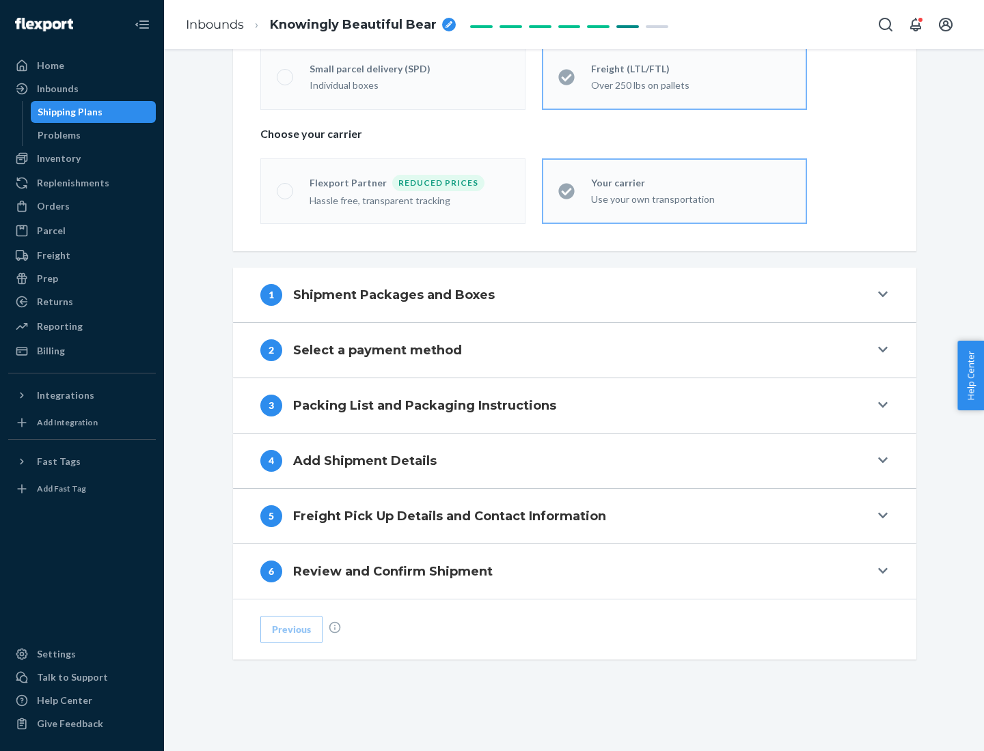
scroll to position [285, 0]
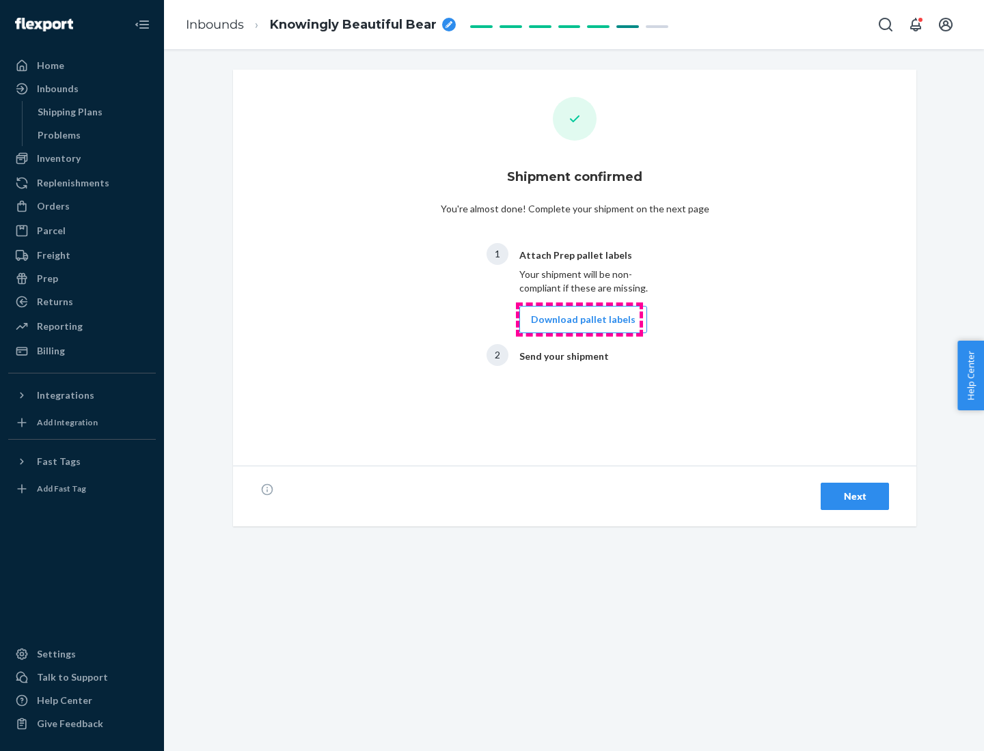
click at [579, 320] on button "Download pallet labels" at bounding box center [583, 319] width 128 height 27
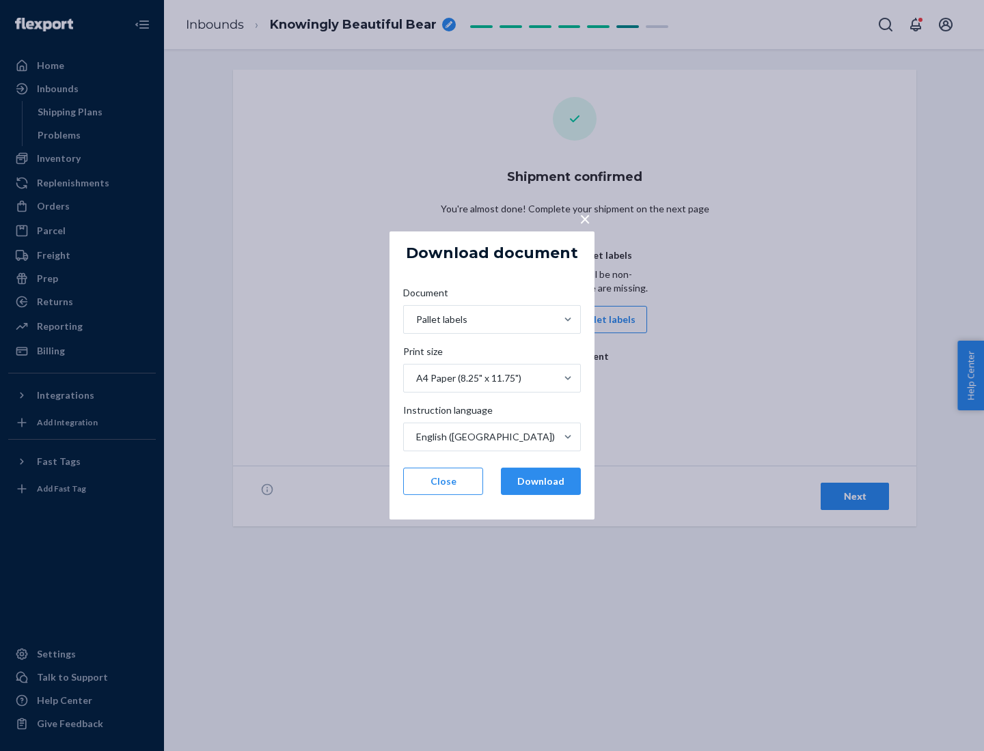
click at [540, 482] on button "Download" at bounding box center [541, 481] width 80 height 27
click at [584, 218] on span "×" at bounding box center [584, 218] width 11 height 23
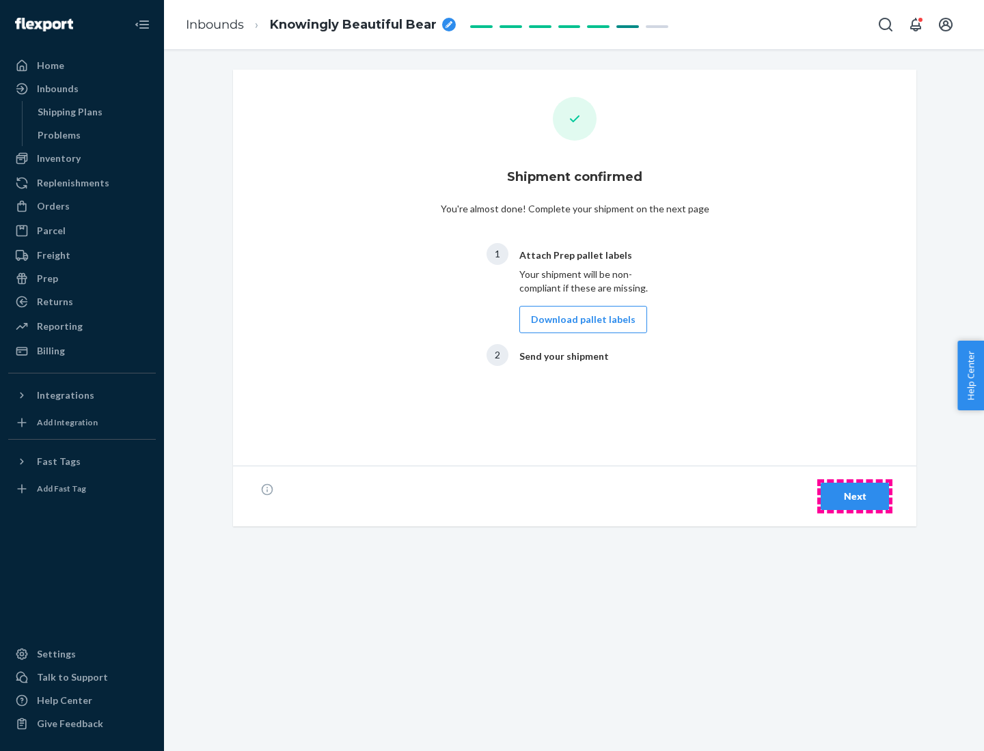
click at [854, 497] on div "Next" at bounding box center [854, 497] width 45 height 14
